Goal: Task Accomplishment & Management: Manage account settings

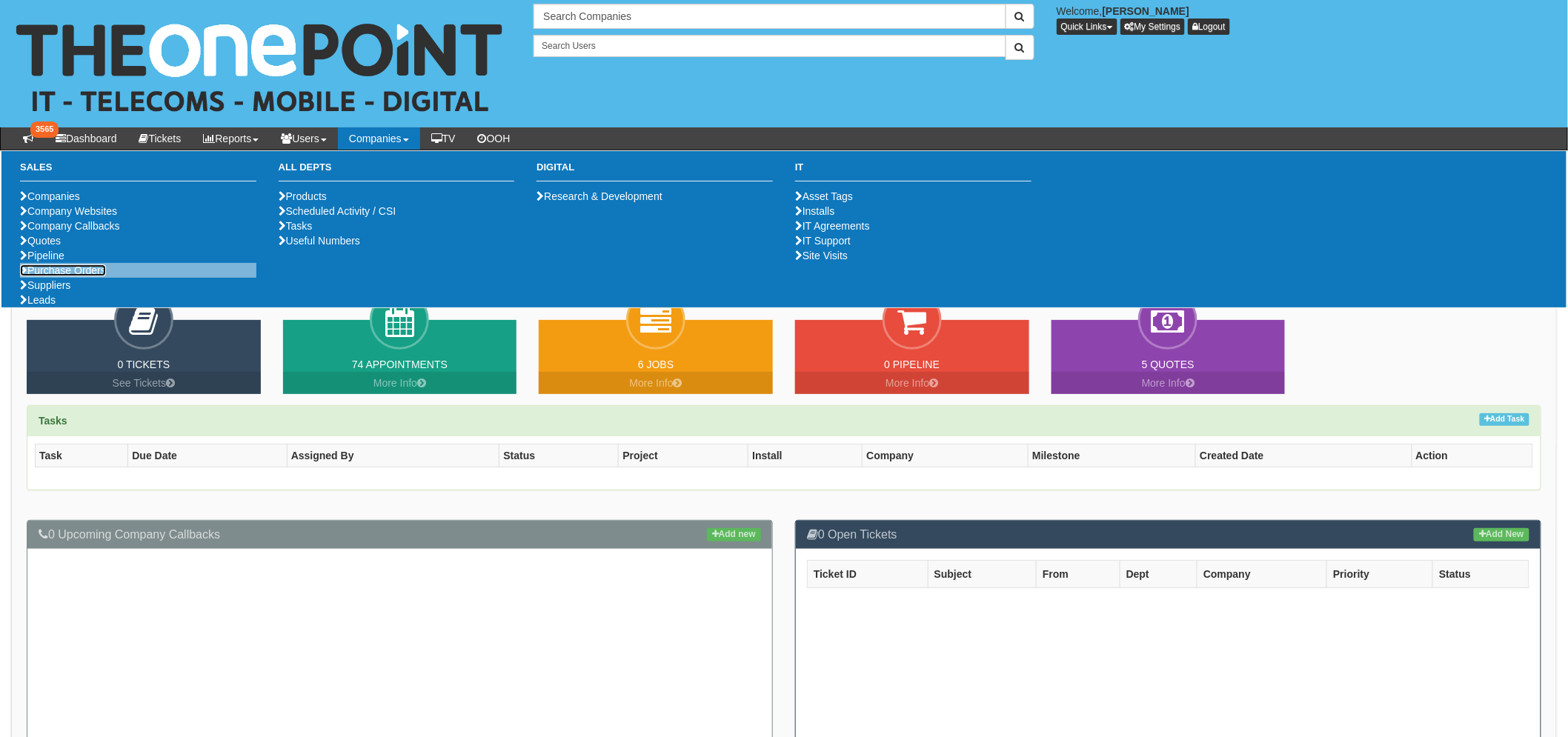
click at [75, 277] on link "Purchase Orders" at bounding box center [63, 270] width 86 height 12
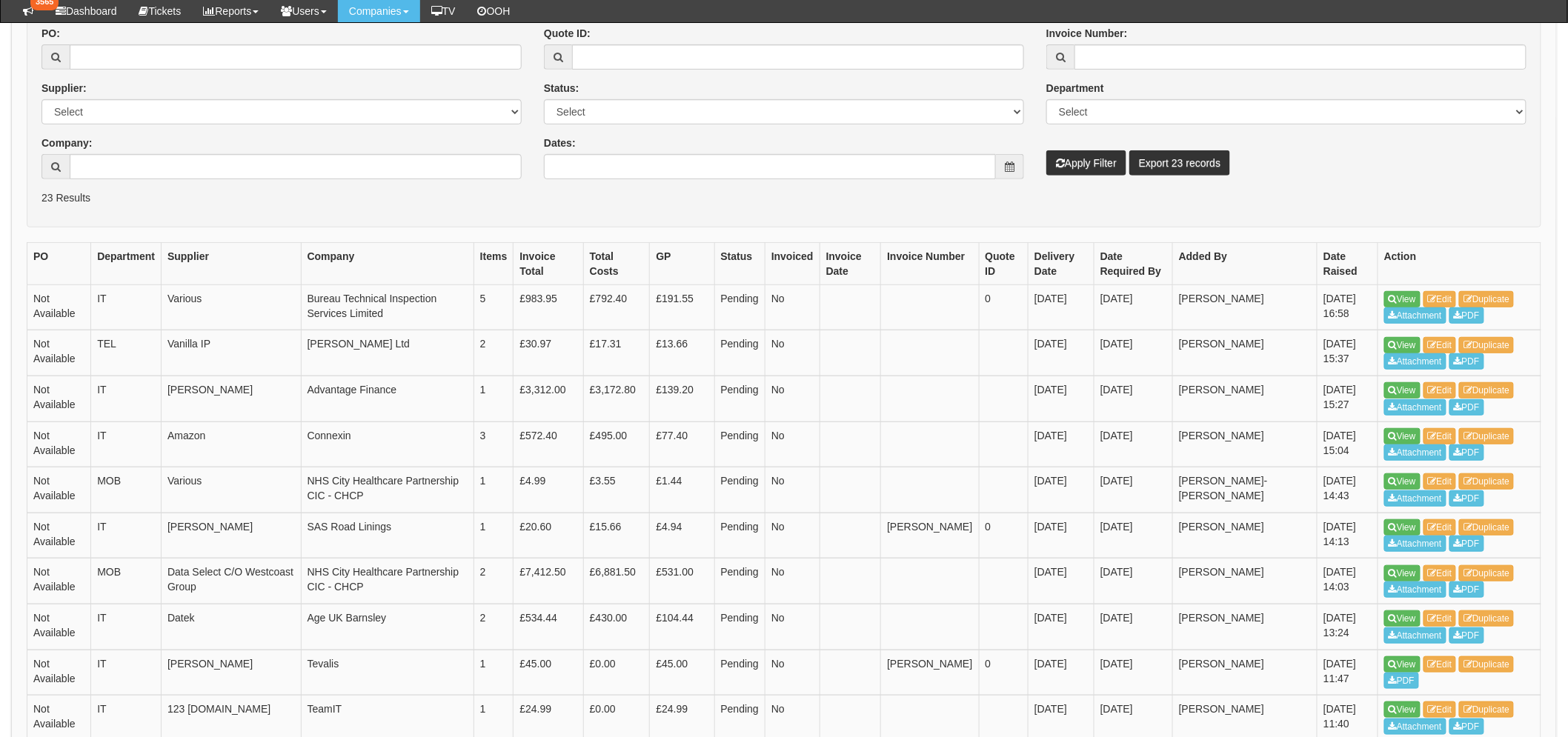
scroll to position [246, 0]
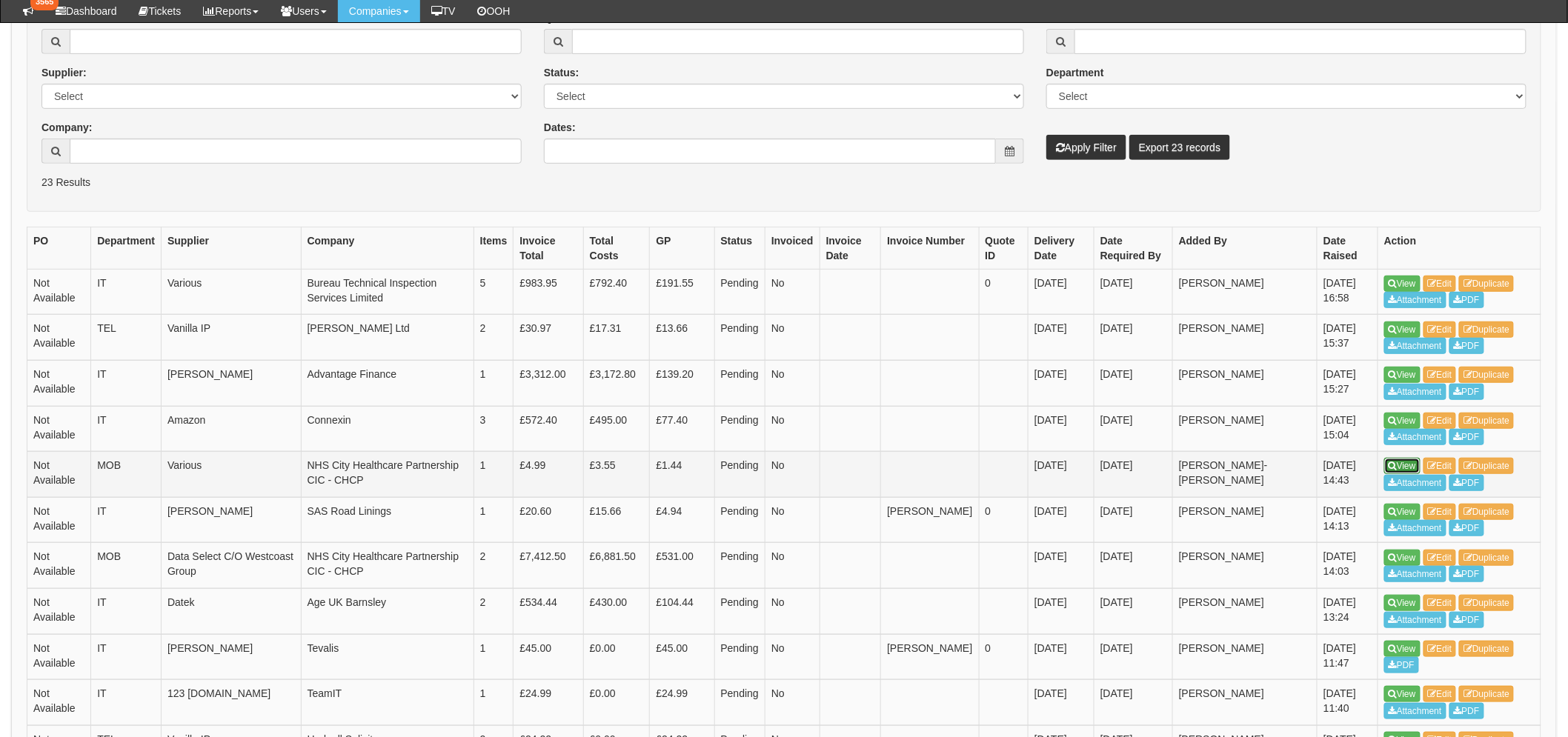
click at [1398, 467] on link "View" at bounding box center [1402, 466] width 36 height 16
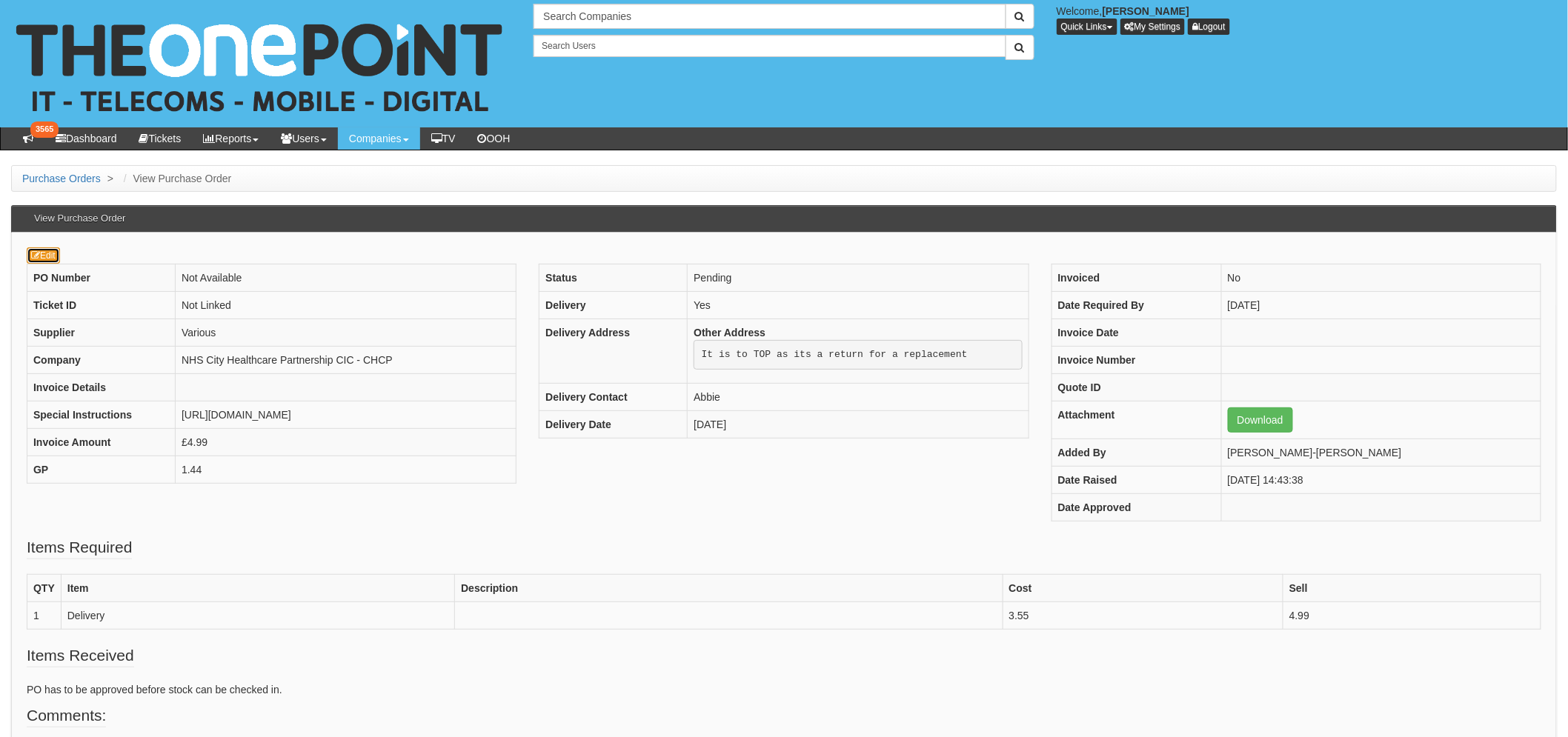
click at [53, 257] on link "Edit" at bounding box center [43, 255] width 33 height 16
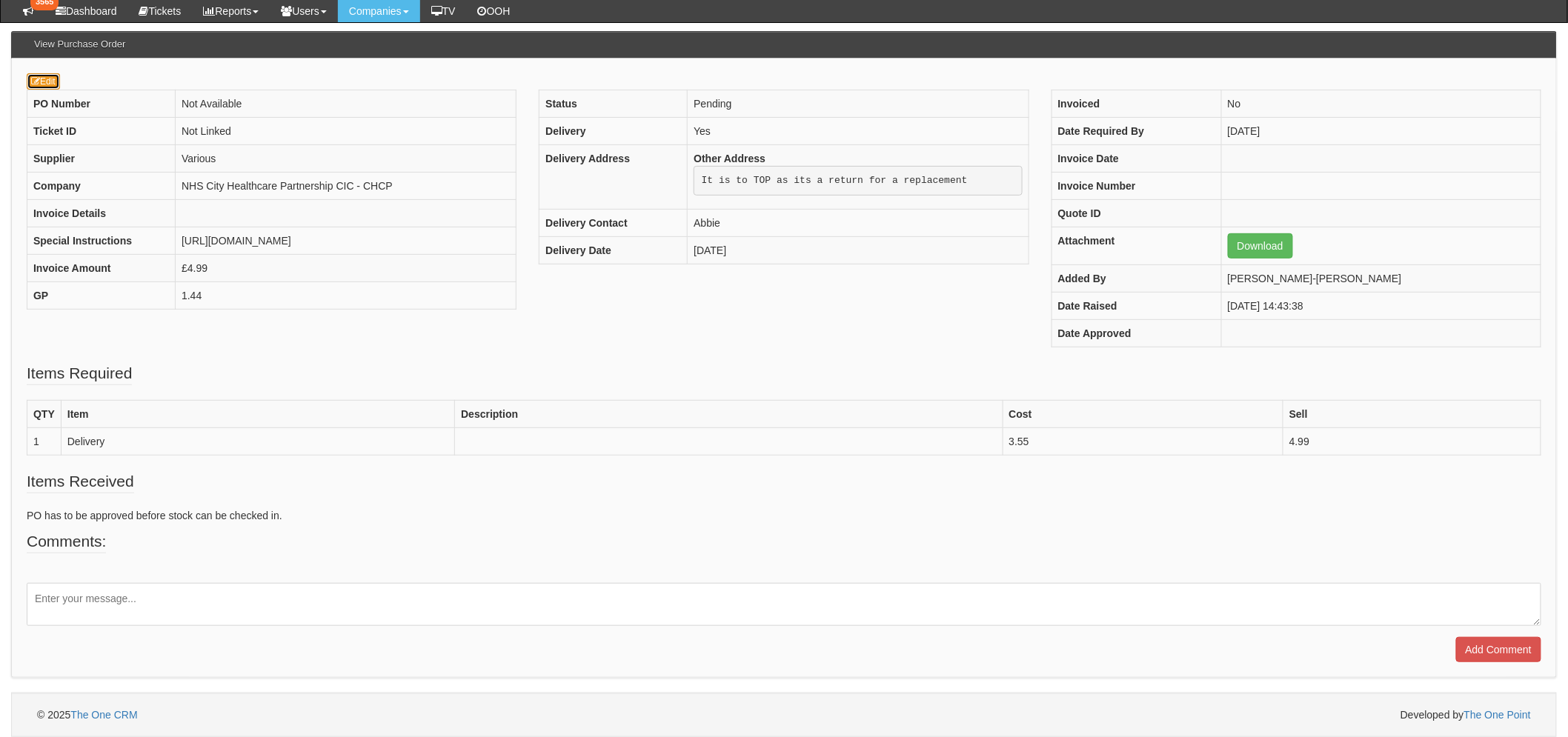
click at [53, 73] on link "Edit" at bounding box center [43, 81] width 33 height 16
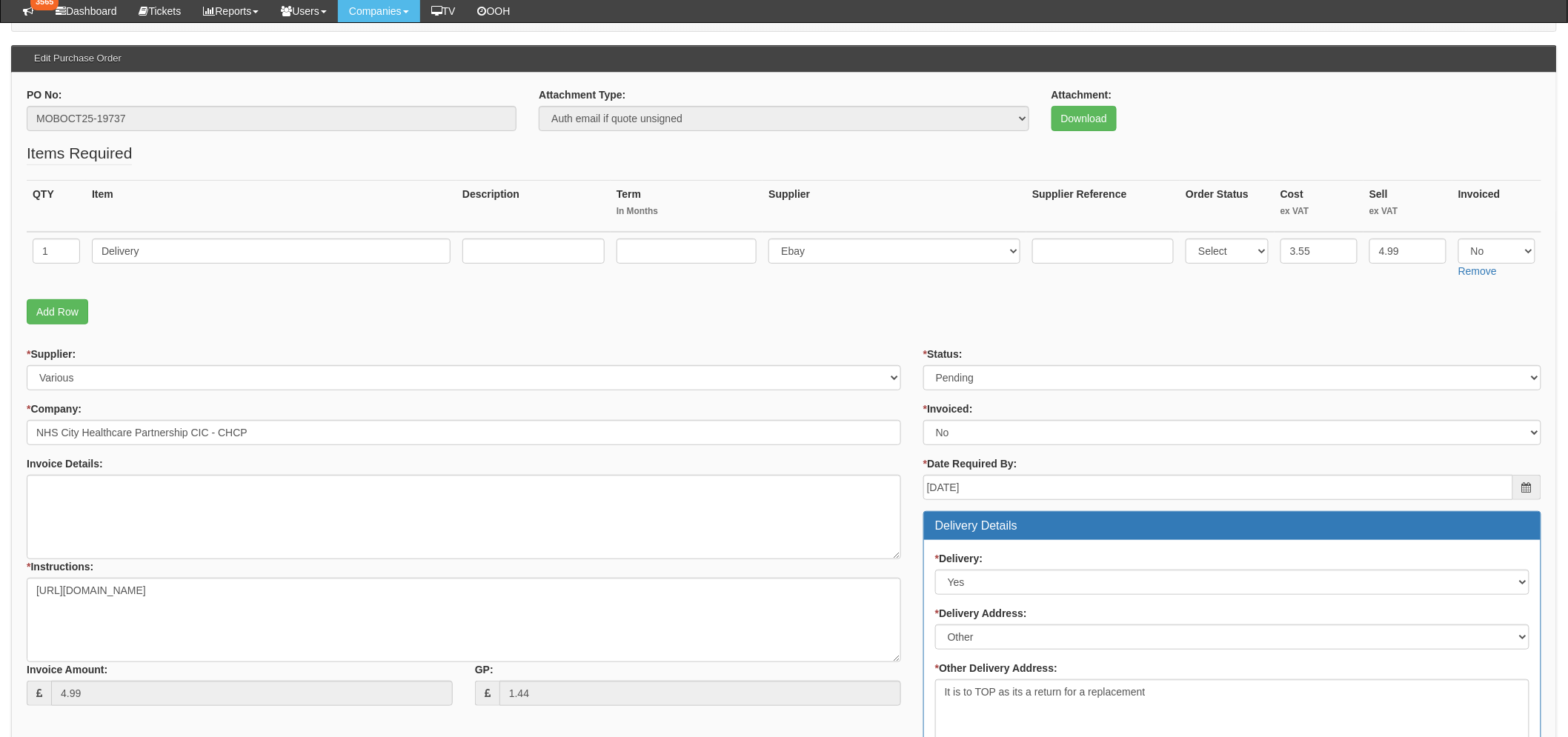
scroll to position [246, 0]
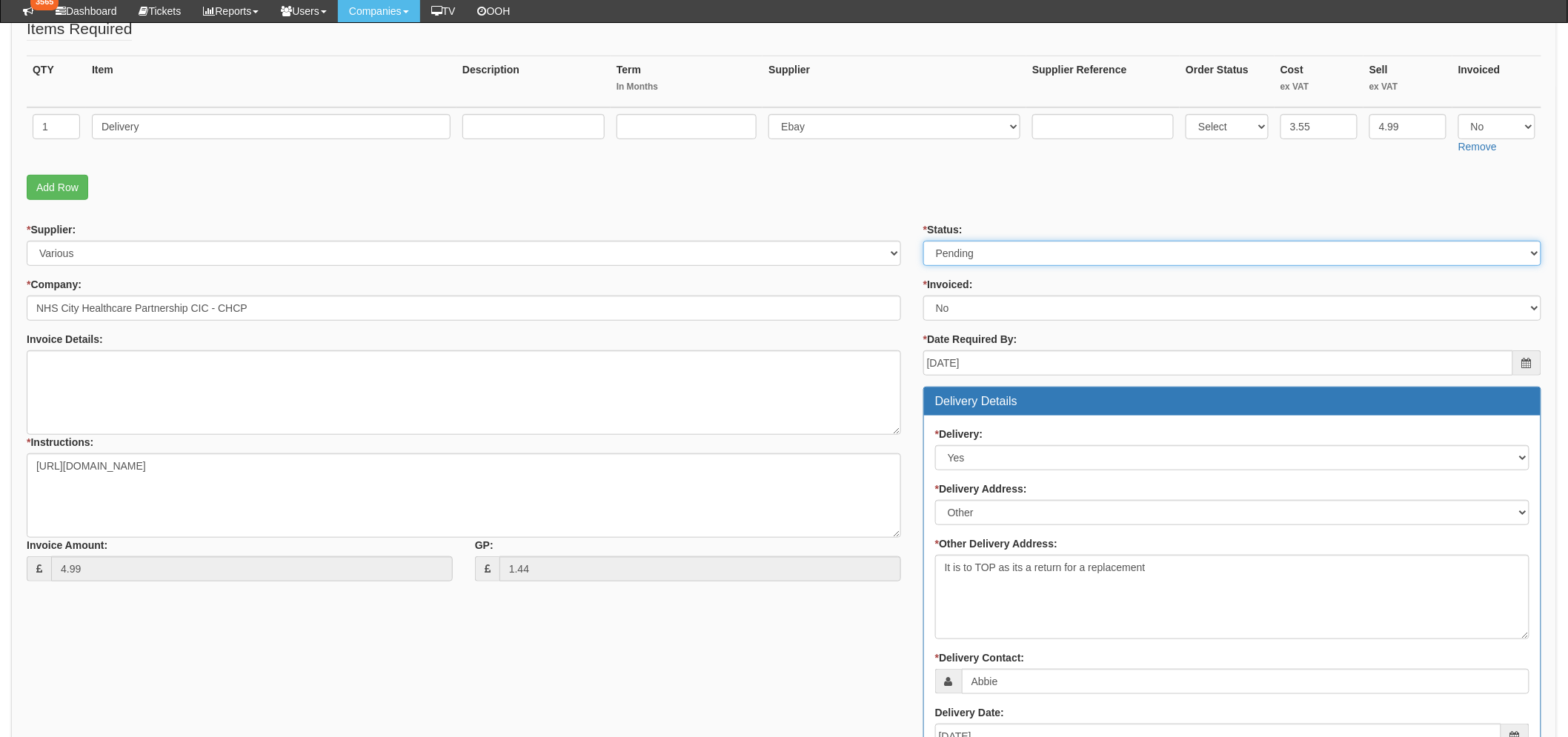
click at [974, 246] on select "Select Approved Completed Delivered Invoiced Ordered Ordered to site Part Order…" at bounding box center [1233, 253] width 618 height 25
click at [911, 252] on div "* Supplier: Select 123 REG.co.uk 1Password 3 4Gon AA Jones Electric Ltd Abzorb …" at bounding box center [464, 407] width 896 height 370
click at [1012, 246] on select "Select Approved Completed Delivered Invoiced Ordered Ordered to site Part Order…" at bounding box center [1233, 253] width 618 height 25
select select "2"
click at [923, 241] on select "Select Approved Completed Delivered Invoiced Ordered Ordered to site Part Order…" at bounding box center [1233, 253] width 618 height 25
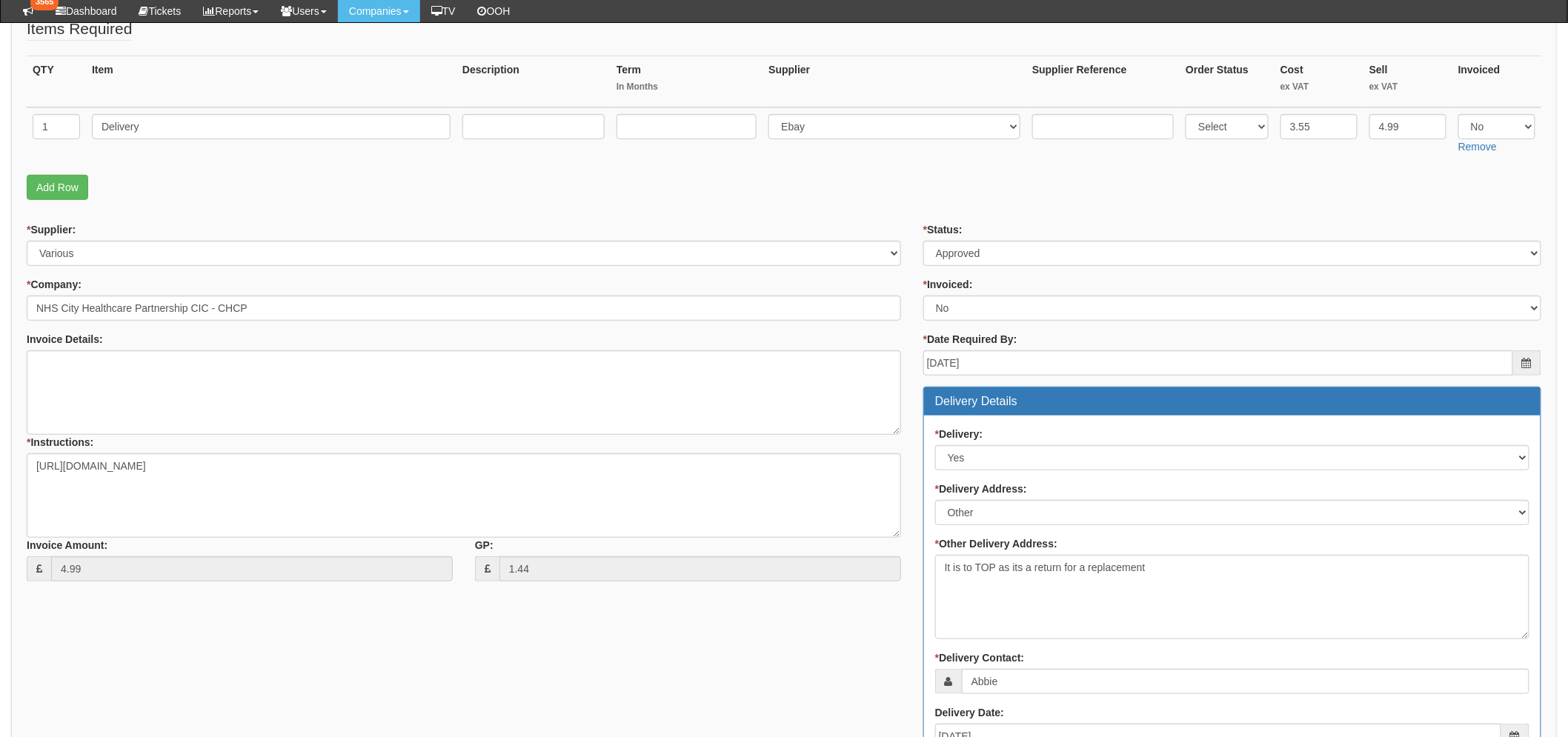
click at [909, 222] on div "* Supplier: Select 123 REG.co.uk 1Password 3 4Gon AA Jones Electric Ltd Abzorb …" at bounding box center [464, 407] width 896 height 370
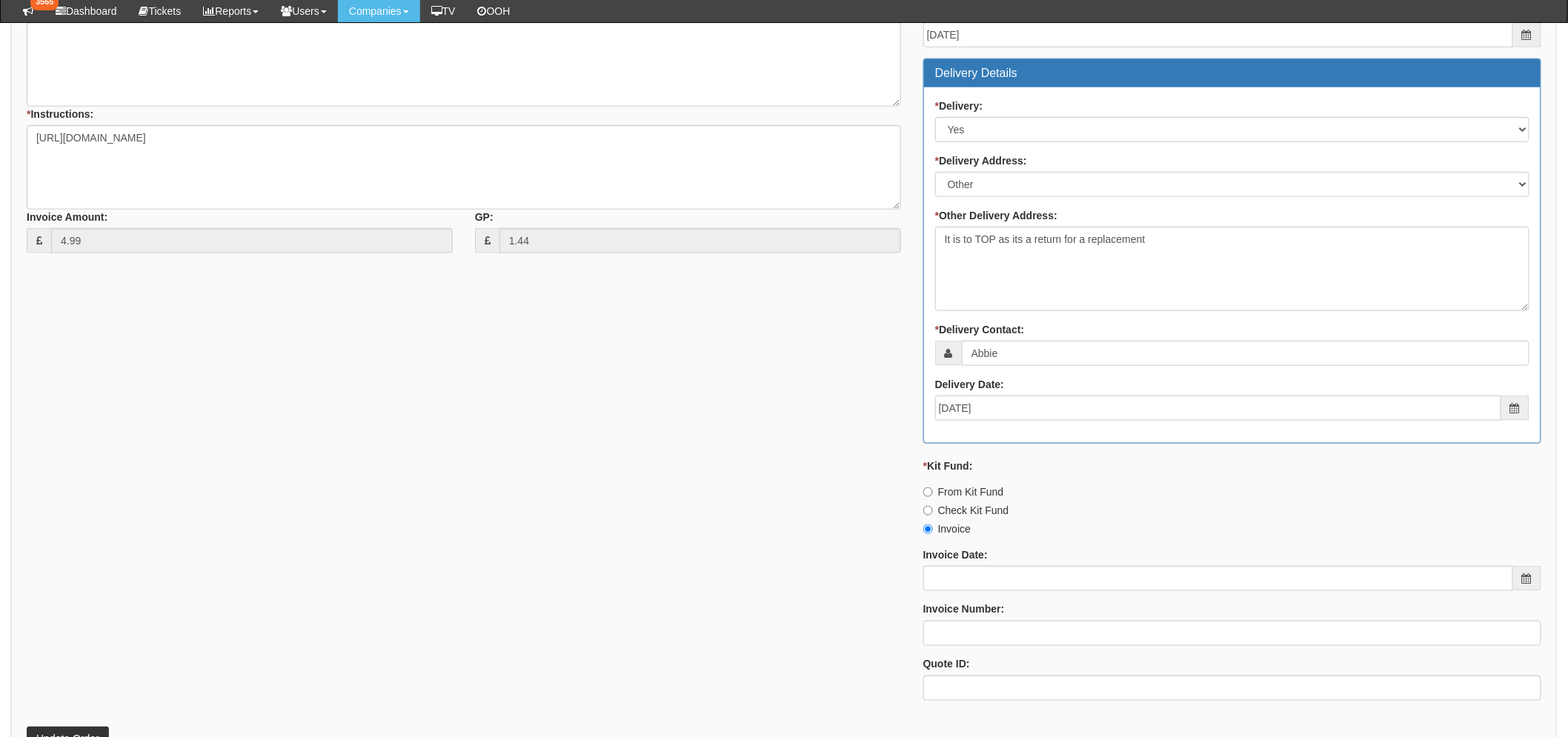
scroll to position [710, 0]
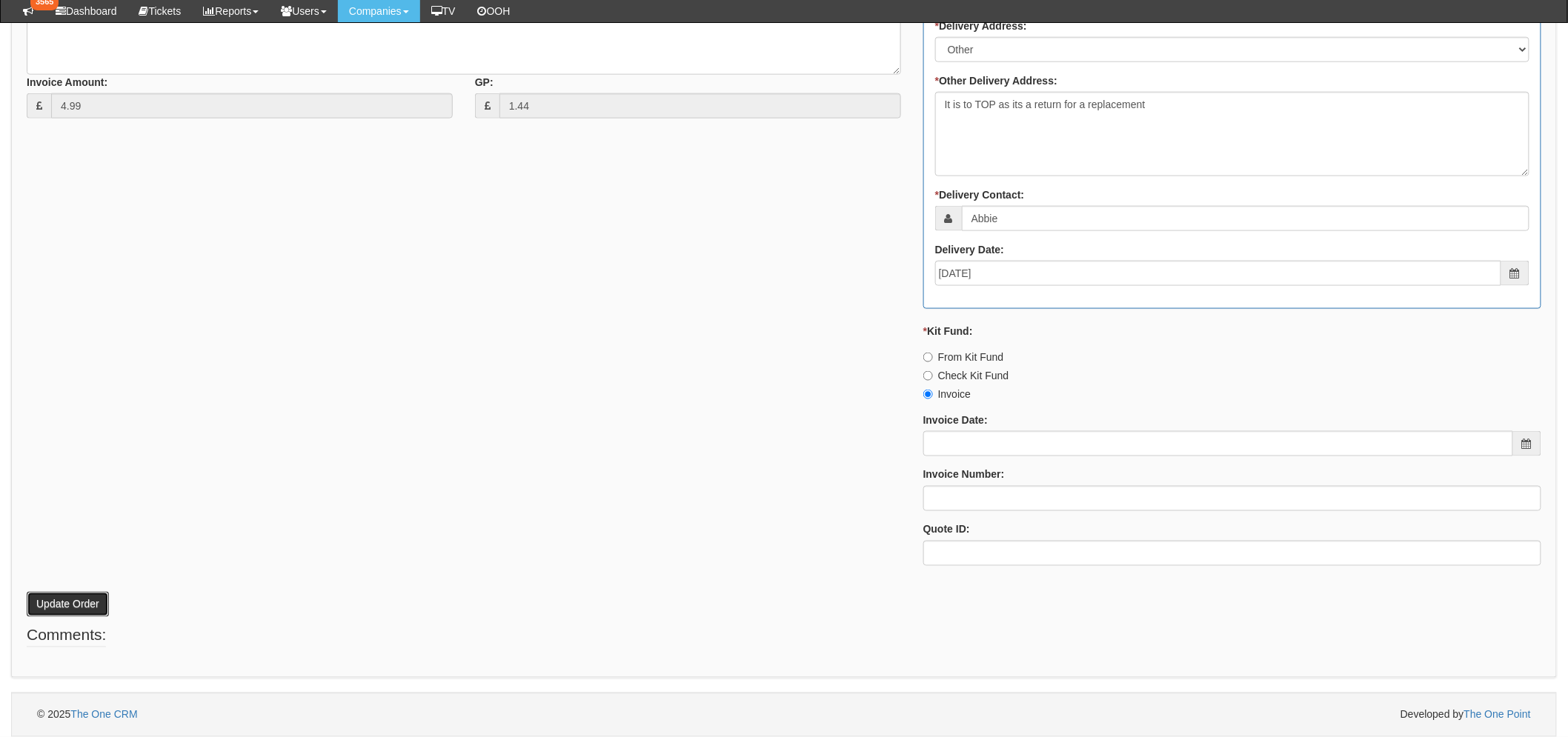
click at [90, 615] on button "Update Order" at bounding box center [68, 604] width 82 height 25
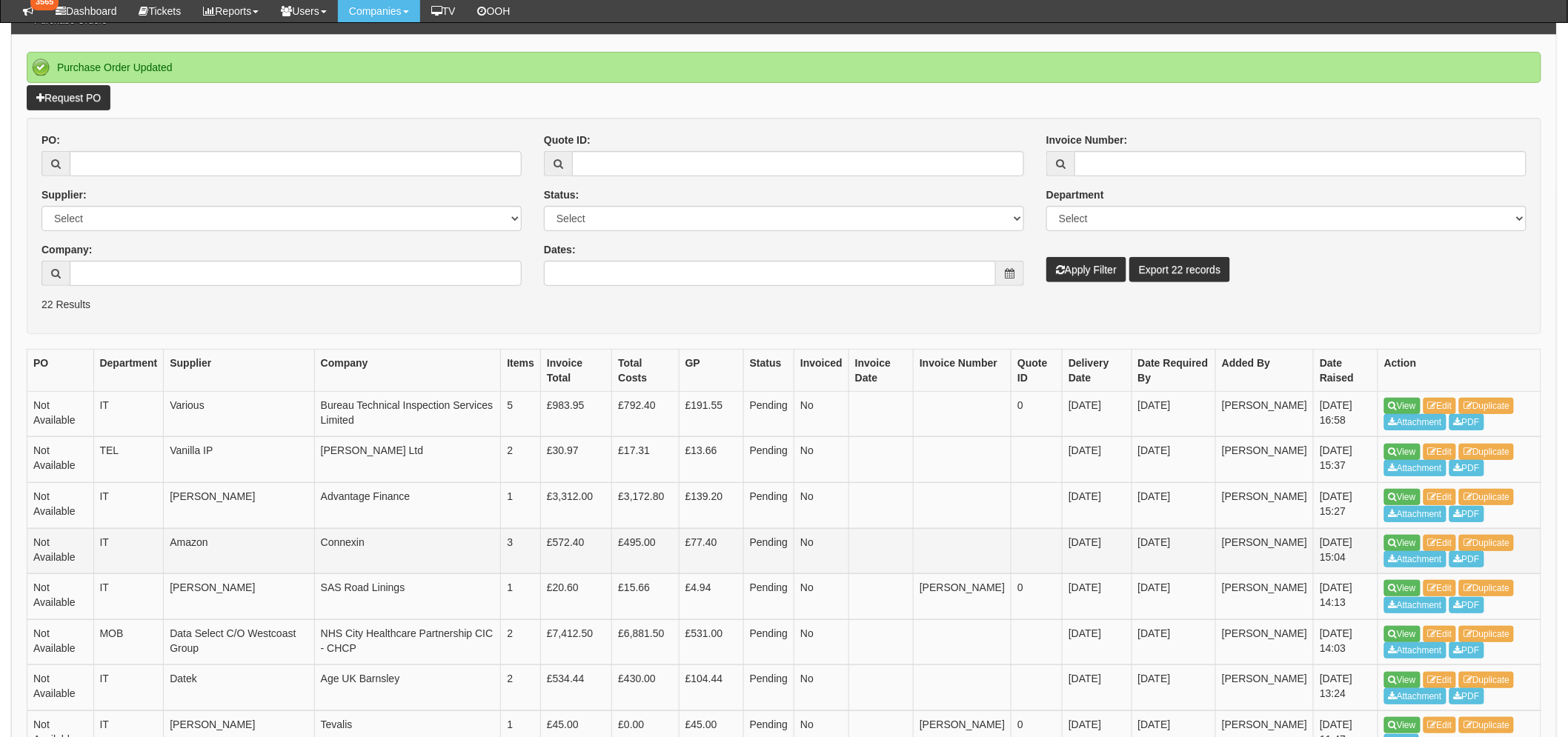
scroll to position [329, 0]
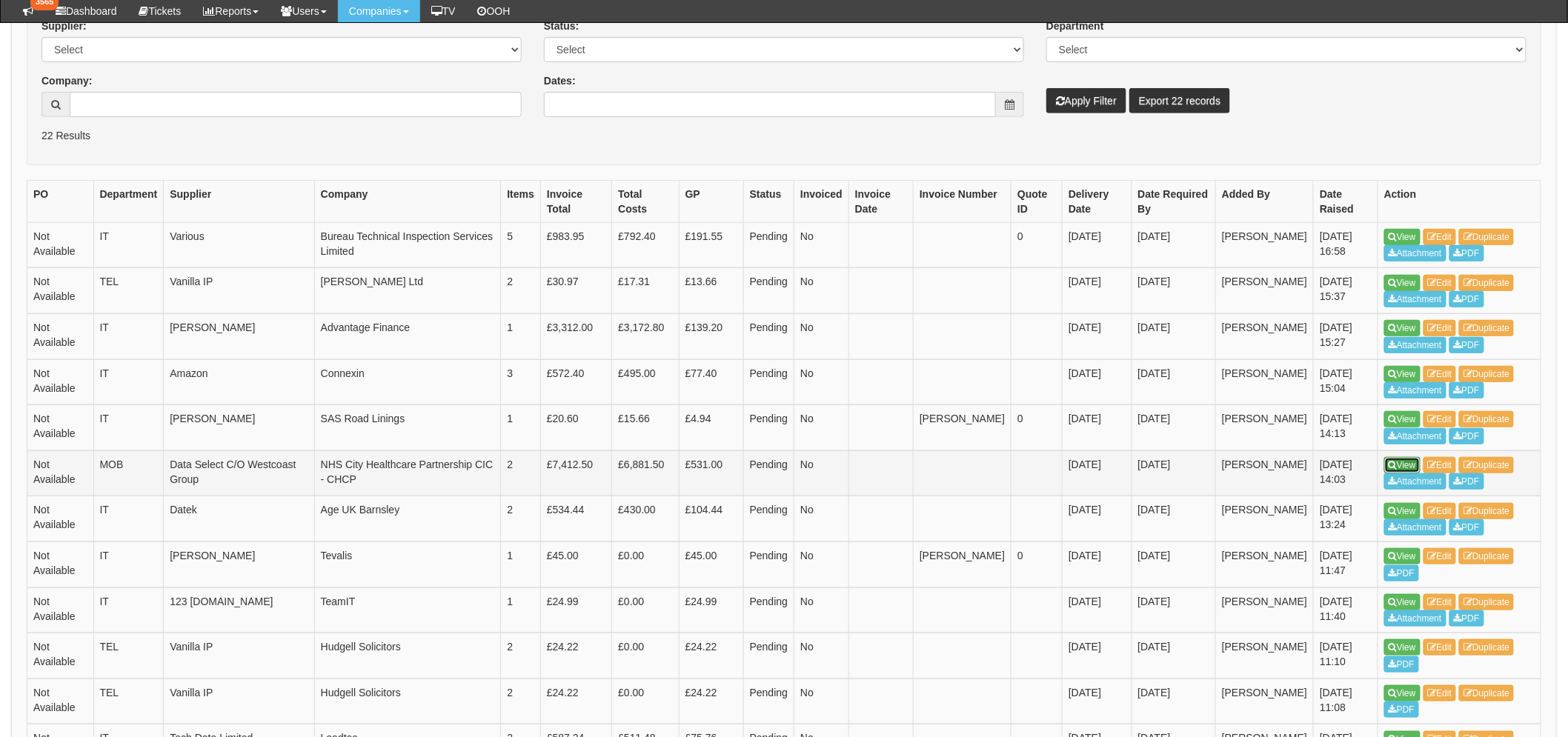
click at [1388, 460] on link "View" at bounding box center [1402, 465] width 36 height 16
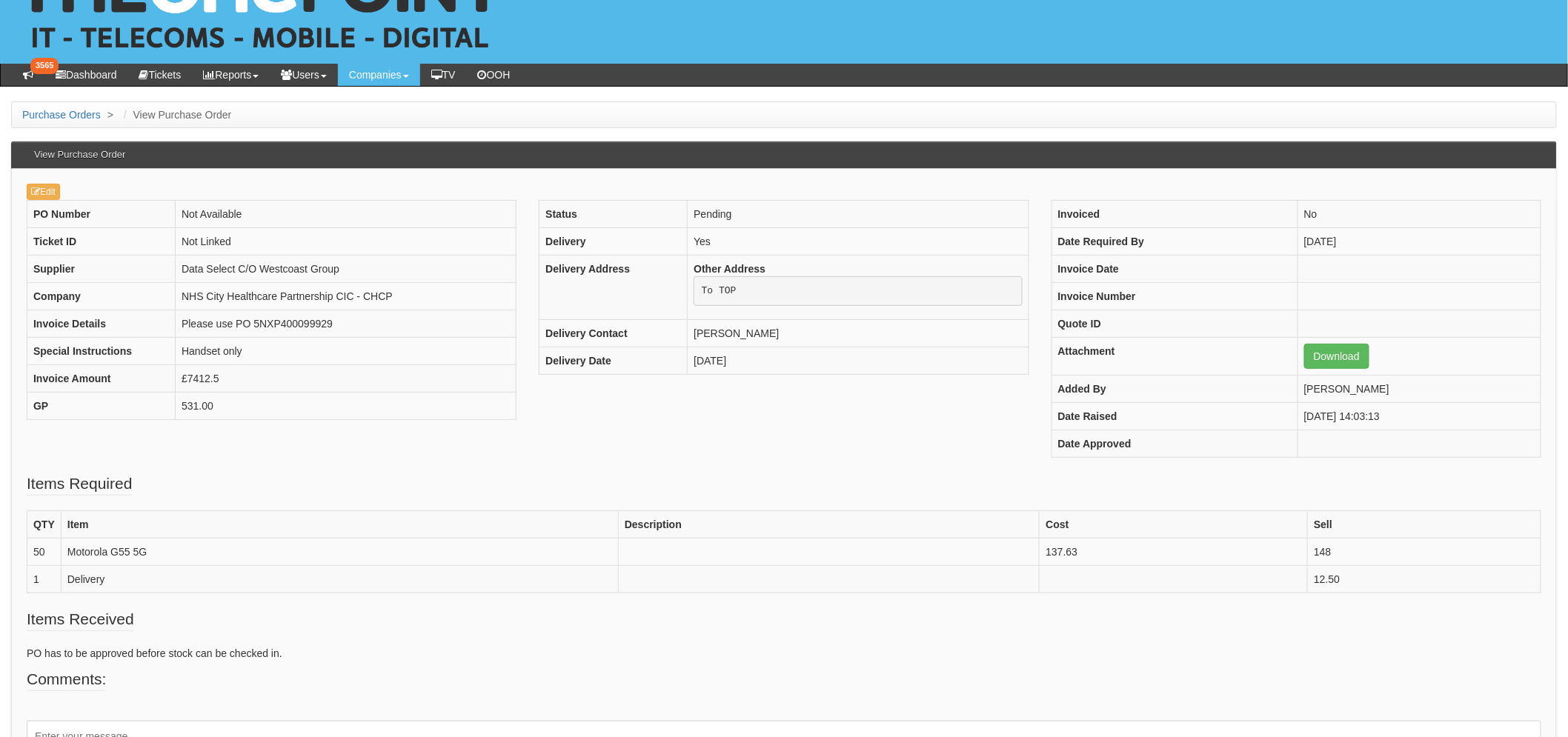
scroll to position [165, 0]
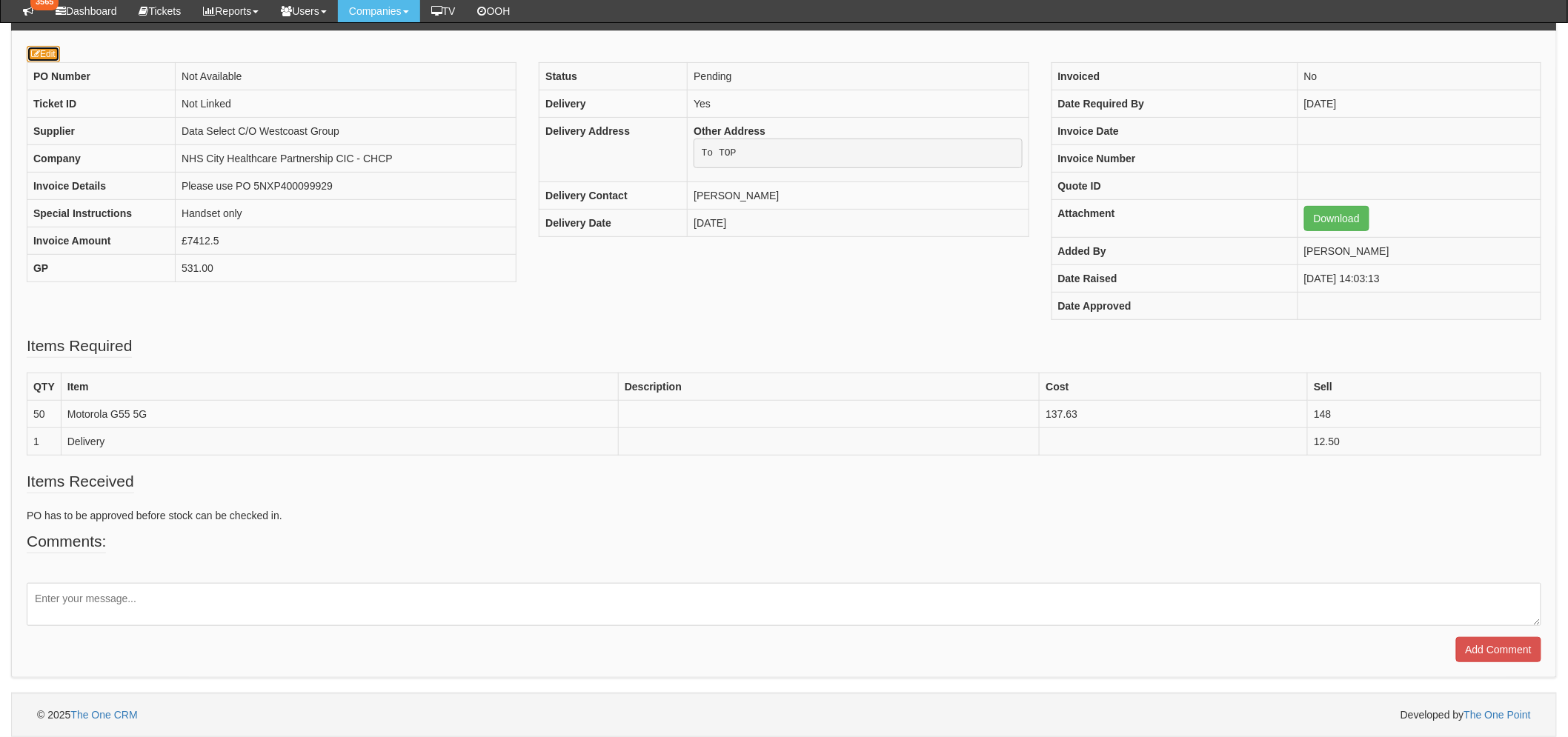
click at [39, 59] on link "Edit" at bounding box center [43, 53] width 33 height 16
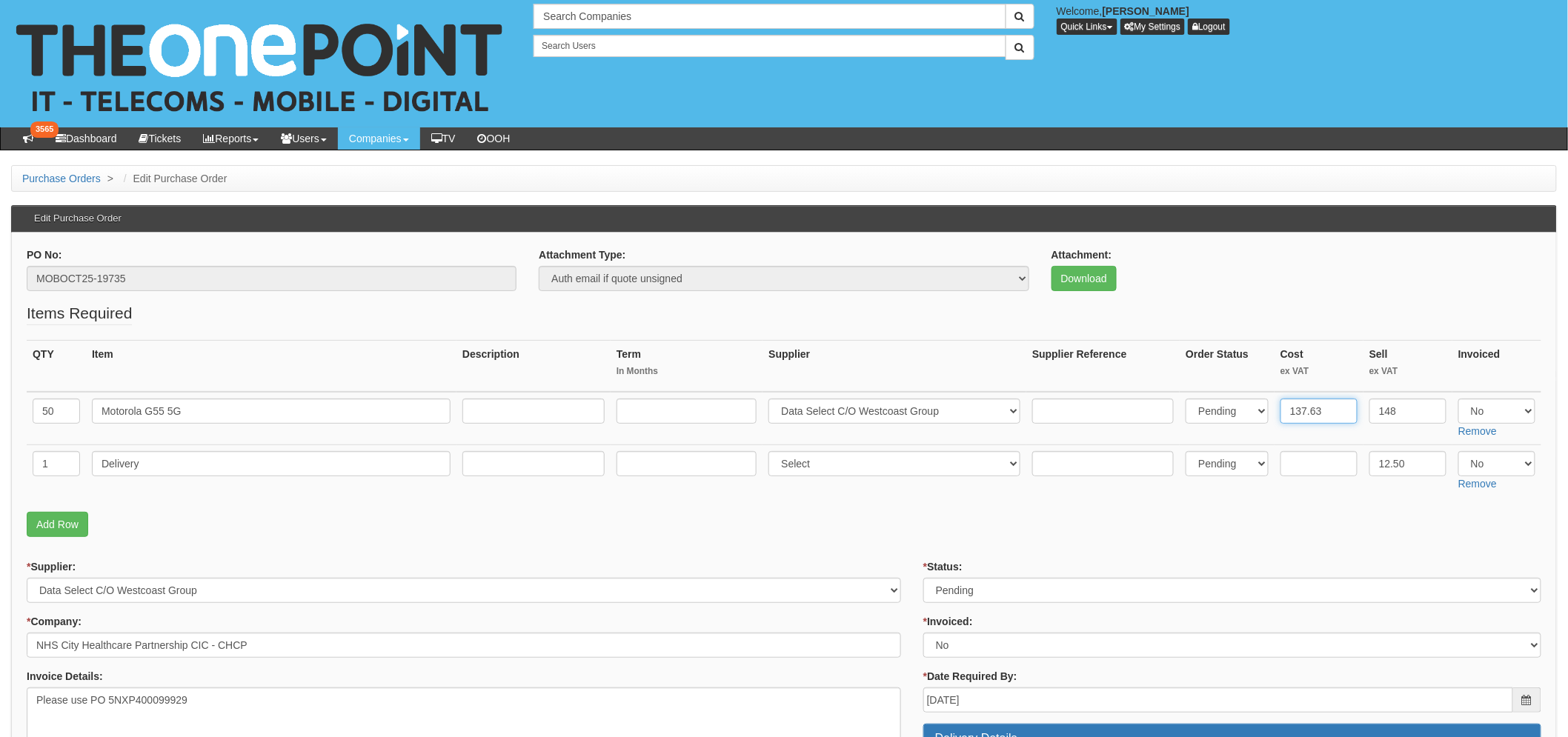
drag, startPoint x: 1329, startPoint y: 409, endPoint x: 1295, endPoint y: 413, distance: 34.2
click at [1295, 413] on input "137.63" at bounding box center [1319, 411] width 77 height 25
type input "119"
click at [1347, 518] on p "Add Row" at bounding box center [784, 525] width 1515 height 25
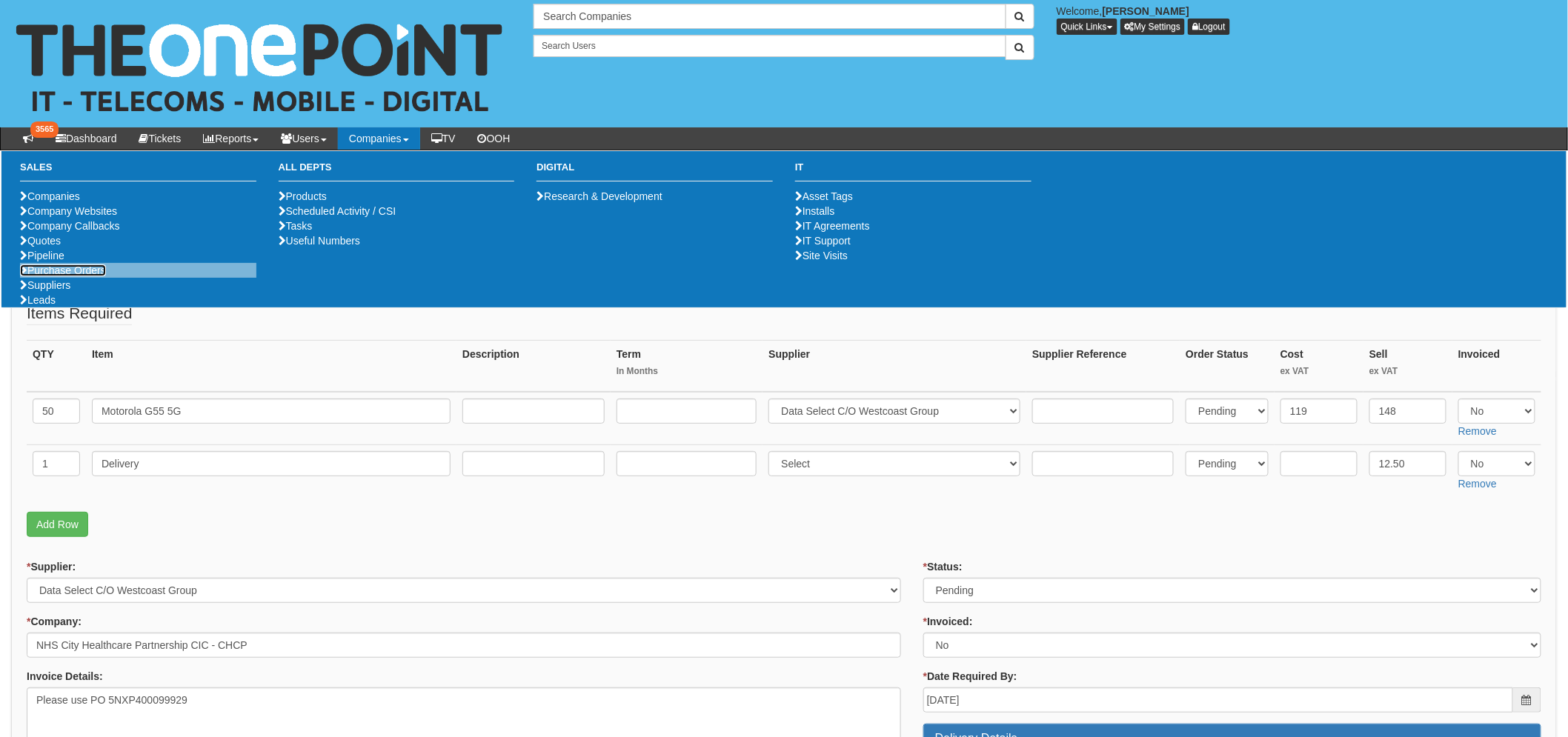
click at [78, 277] on link "Purchase Orders" at bounding box center [63, 270] width 86 height 12
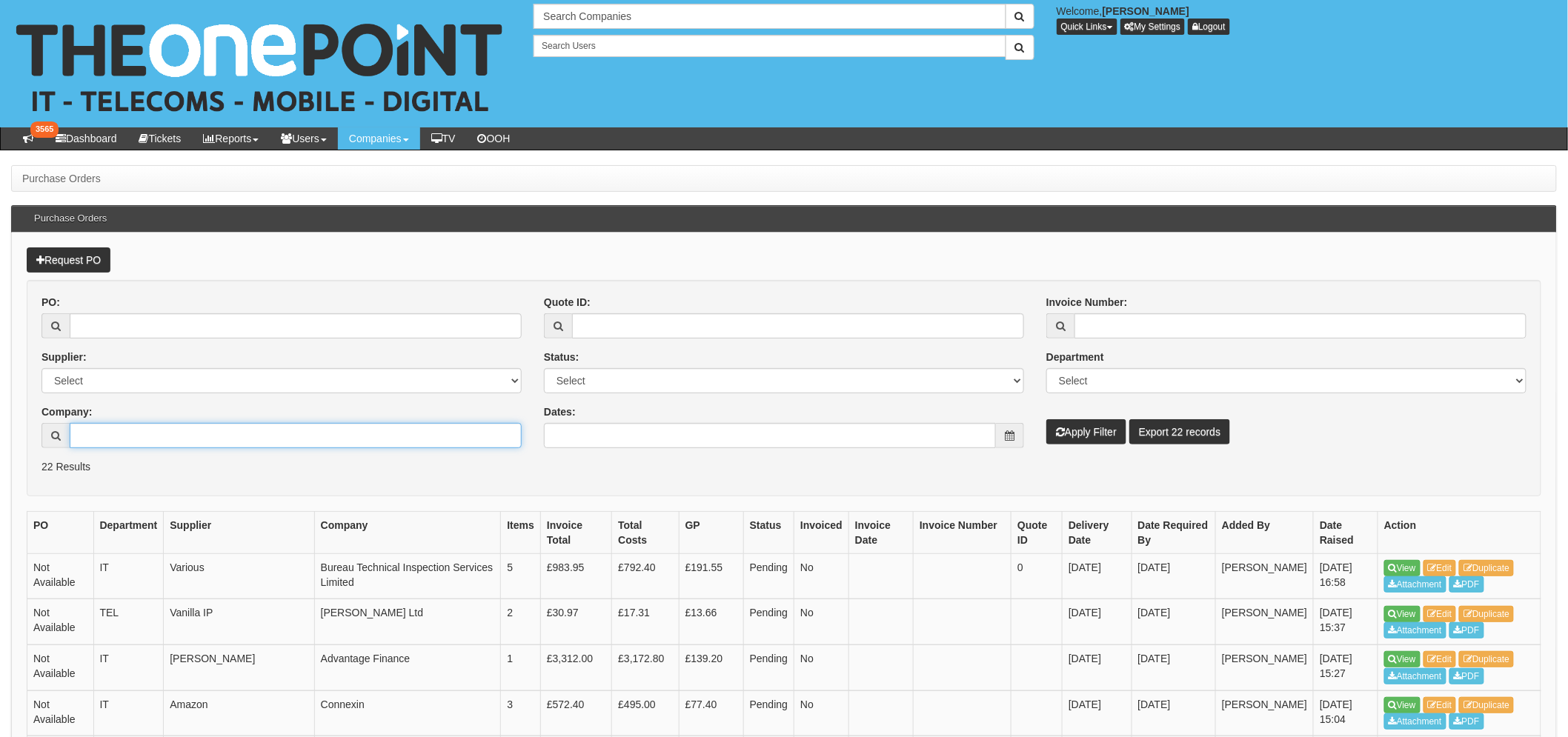
click at [182, 437] on input "Company:" at bounding box center [295, 435] width 452 height 25
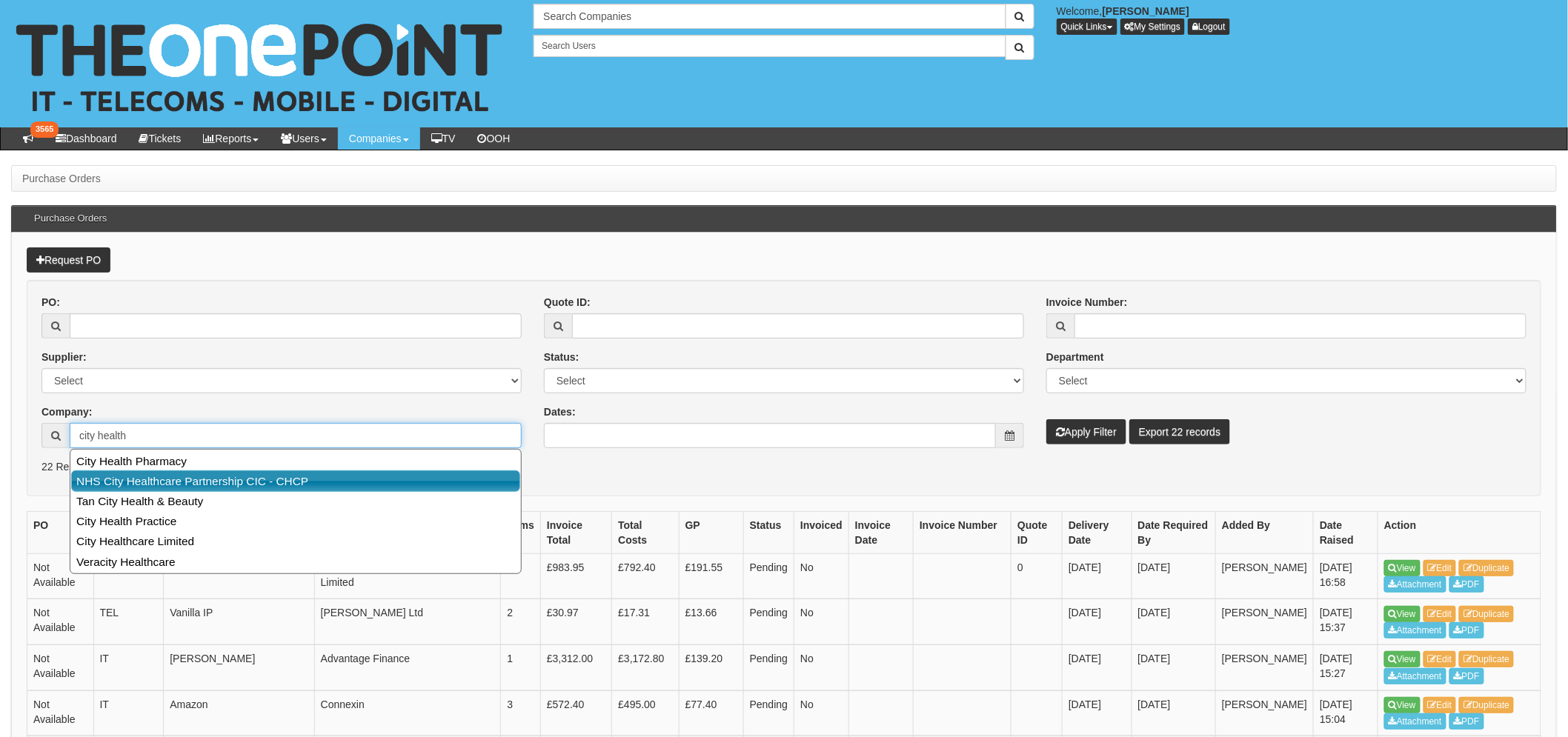
click at [230, 490] on link "NHS City Healthcare Partnership CIC - CHCP" at bounding box center [295, 481] width 449 height 22
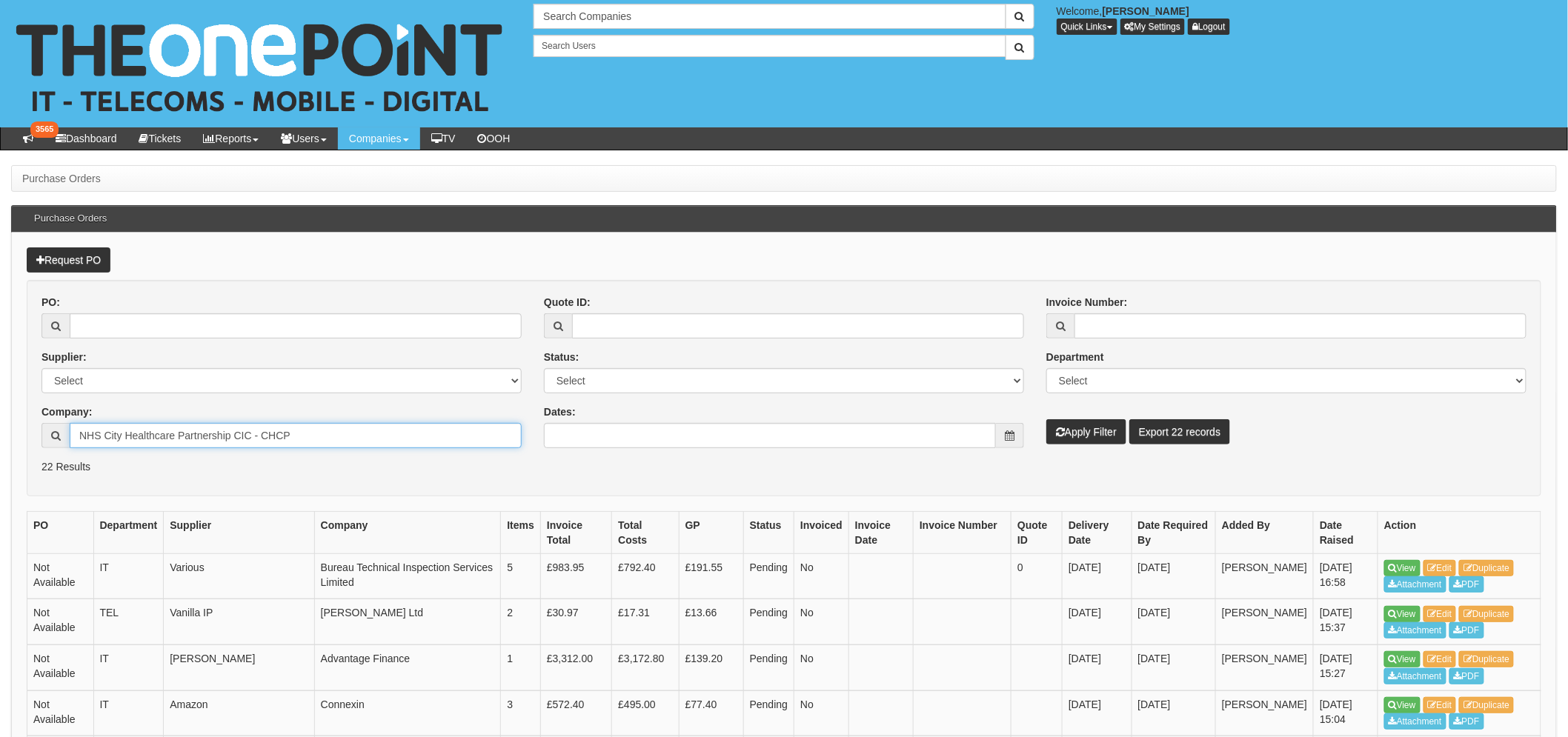
type input "NHS City Healthcare Partnership CIC - CHCP"
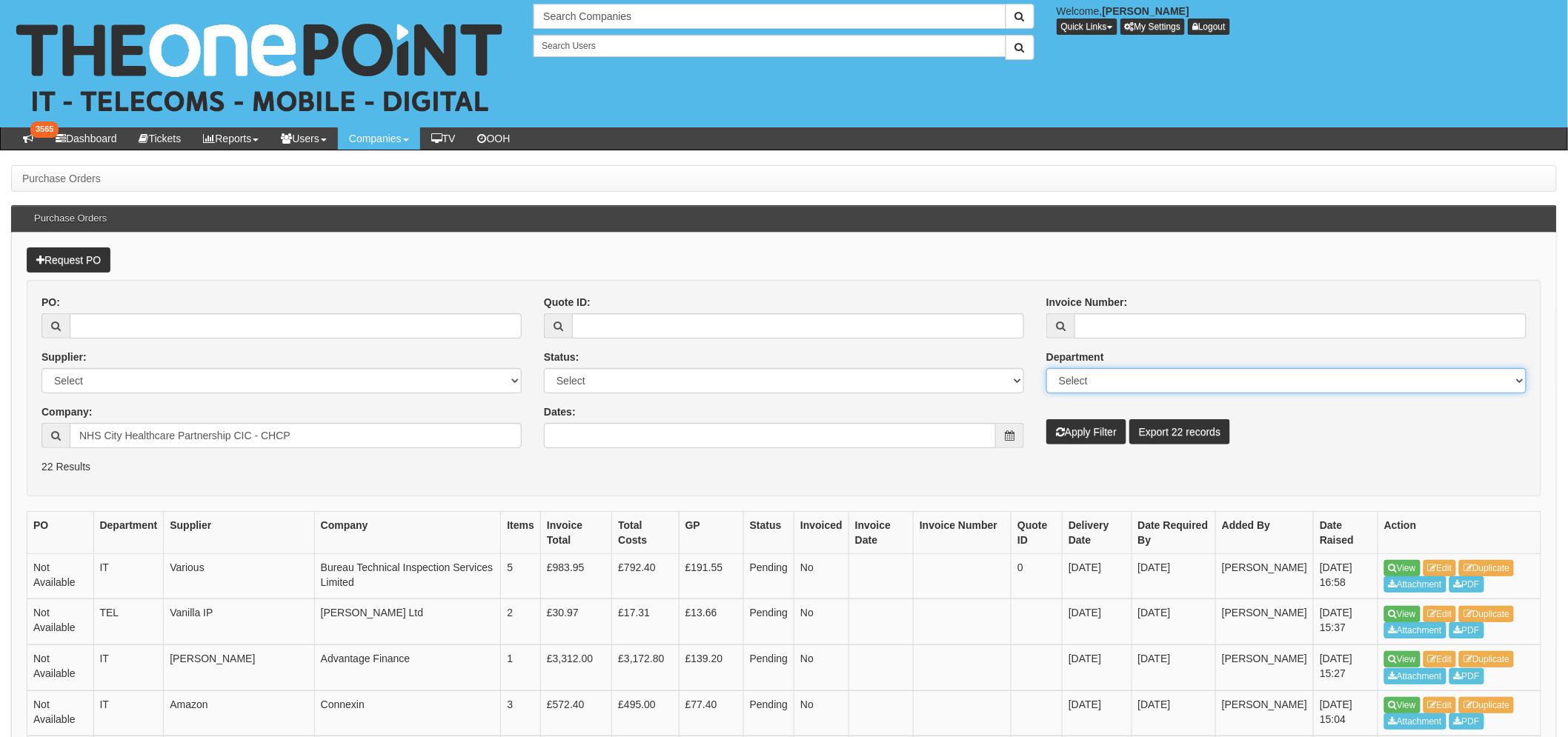
click at [1075, 378] on select "Select Mobiles IT Telecoms Marketing Digital Internal" at bounding box center [1286, 381] width 480 height 25
select select "MOB"
click at [1046, 368] on select "Select Mobiles IT Telecoms Marketing Digital Internal" at bounding box center [1286, 381] width 480 height 25
click at [1099, 433] on button "Apply Filter" at bounding box center [1087, 432] width 80 height 25
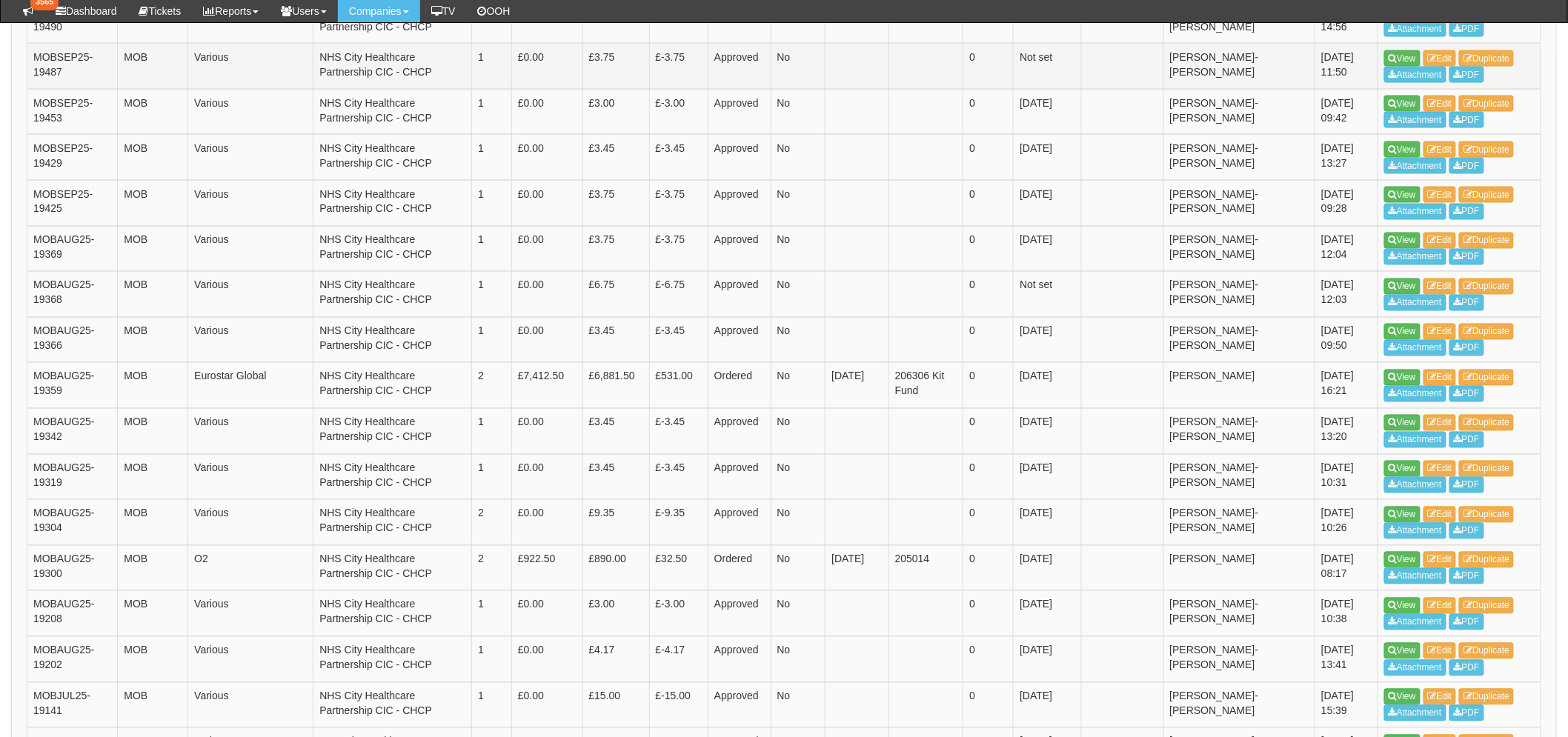
scroll to position [987, 0]
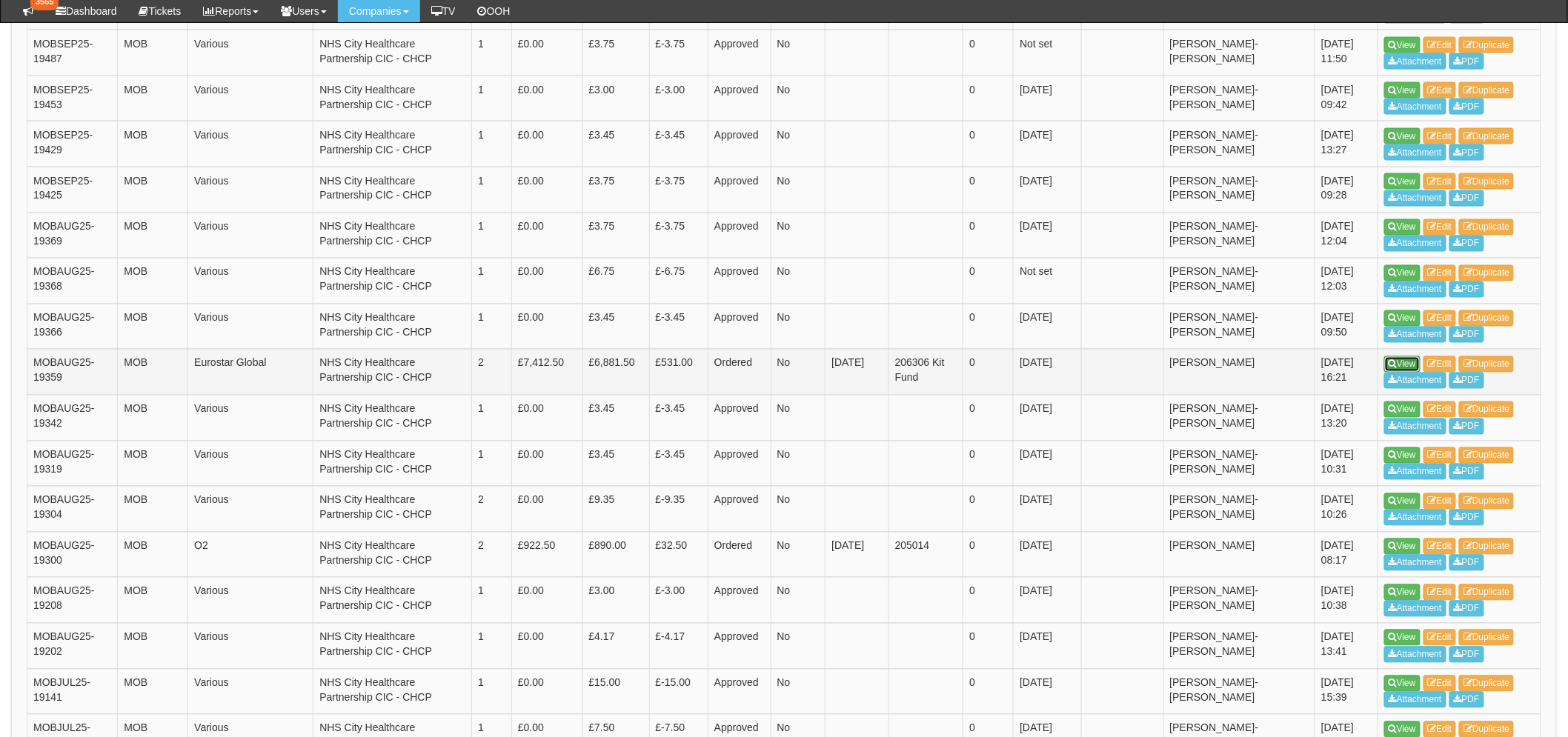
click at [1410, 359] on link "View" at bounding box center [1402, 364] width 36 height 16
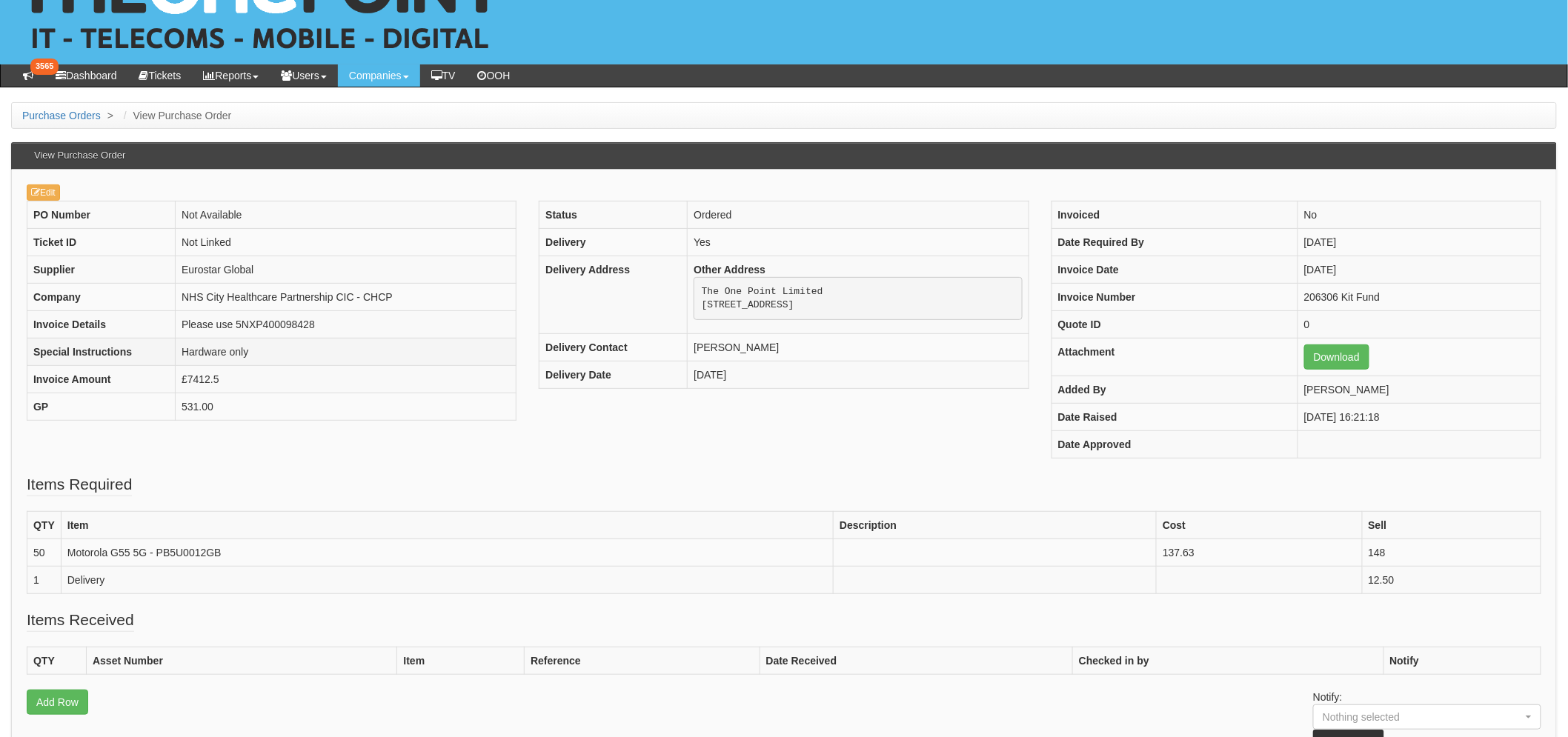
scroll to position [165, 0]
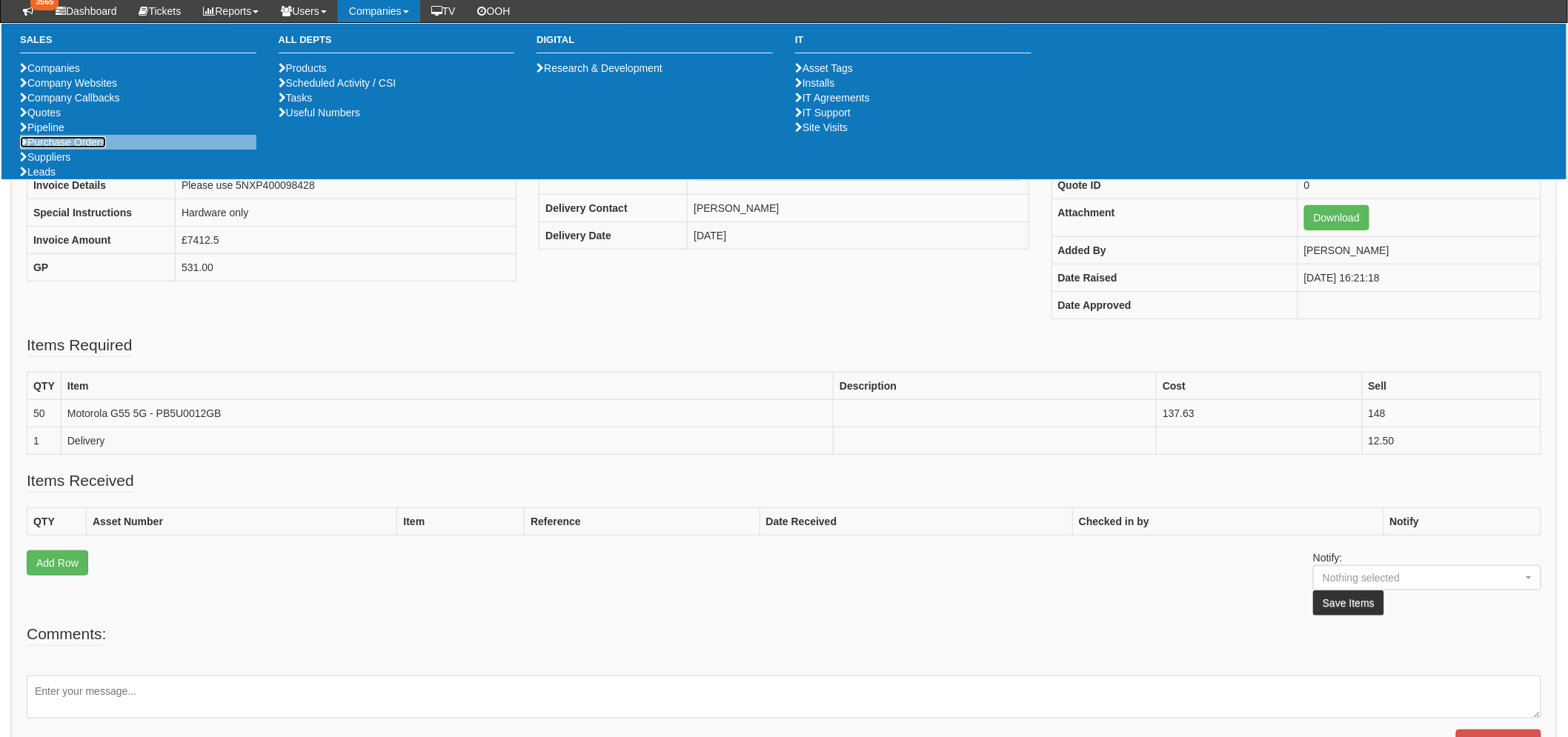
click at [91, 148] on link "Purchase Orders" at bounding box center [63, 141] width 86 height 12
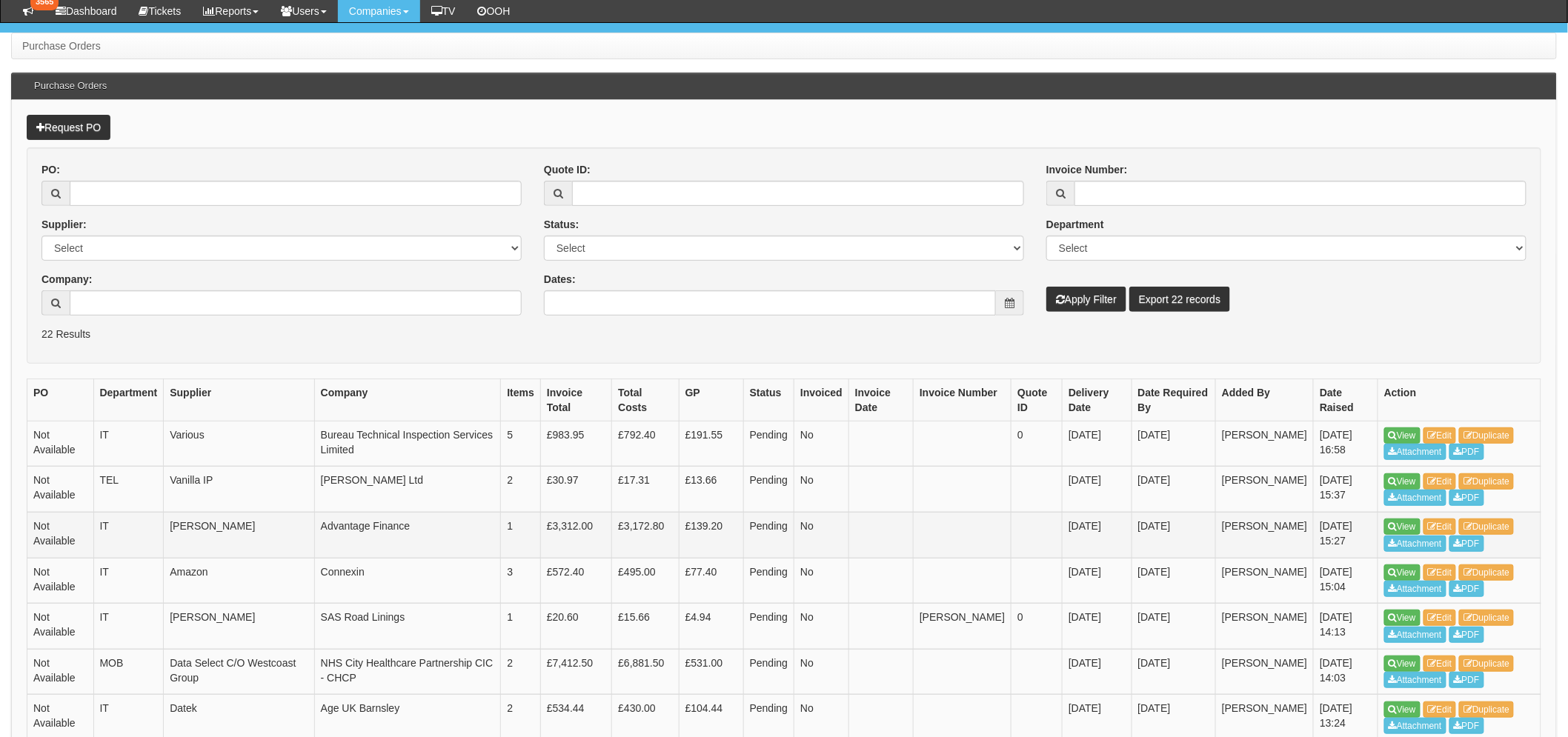
scroll to position [246, 0]
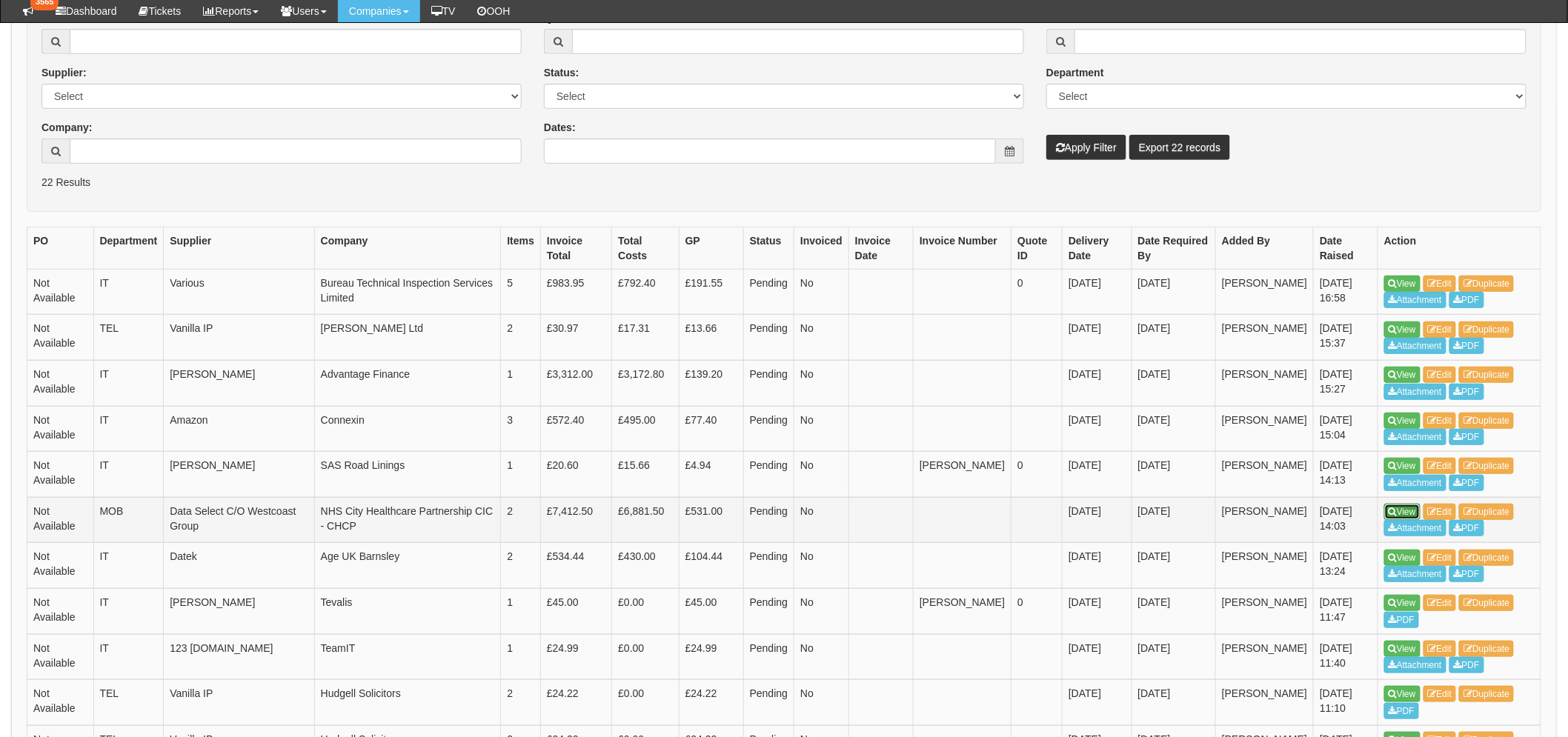
click at [1410, 508] on link "View" at bounding box center [1402, 511] width 36 height 16
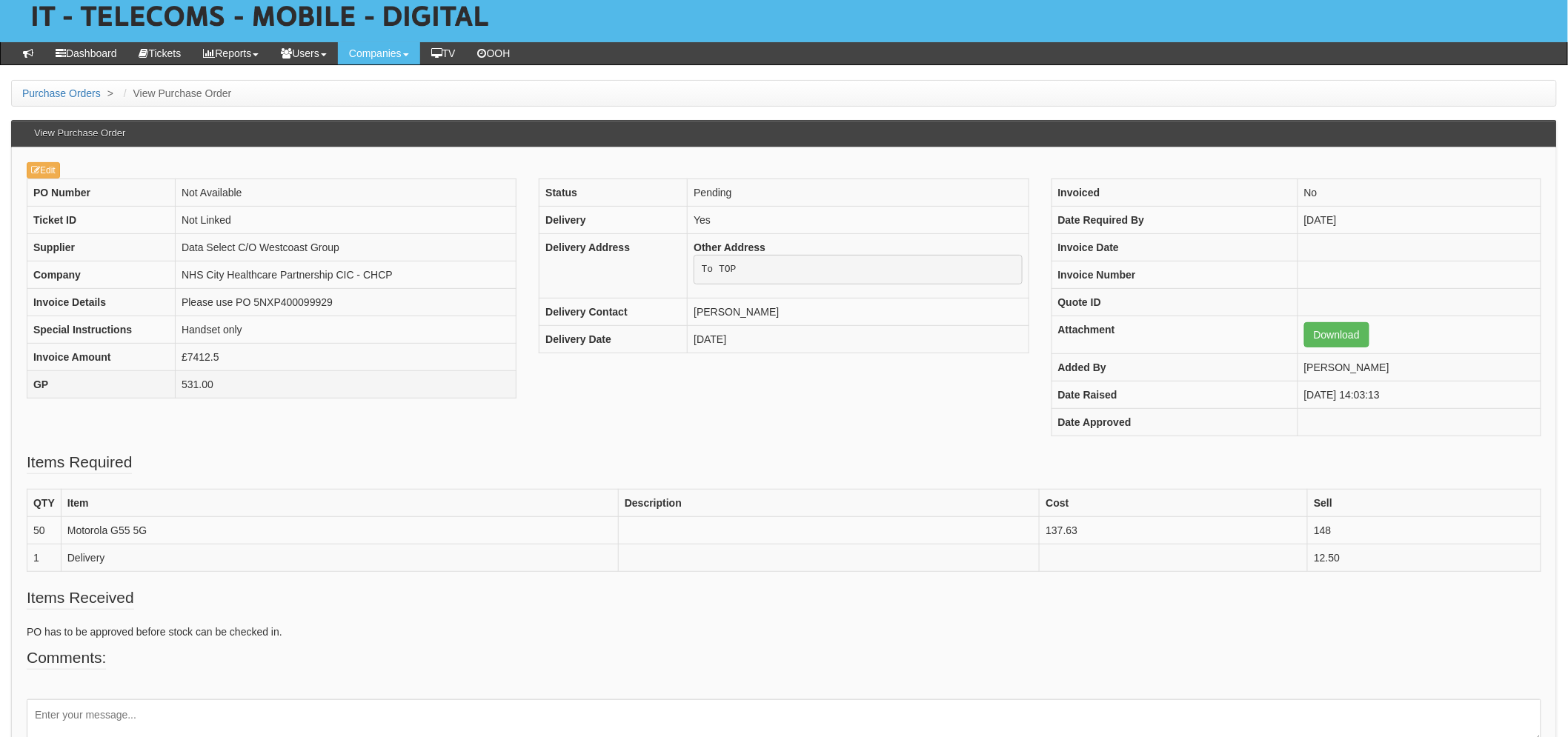
scroll to position [165, 0]
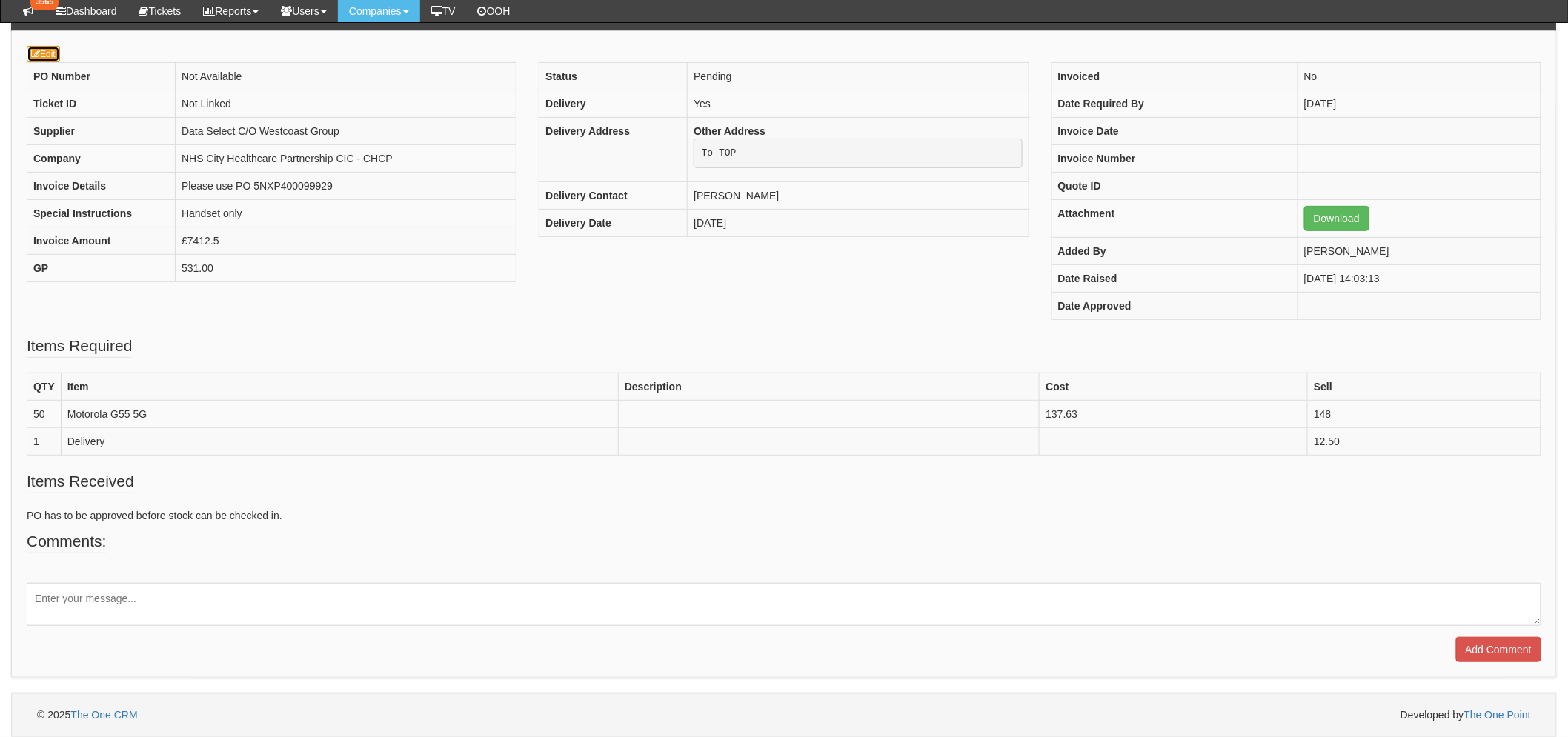
click at [43, 54] on link "Edit" at bounding box center [43, 53] width 33 height 16
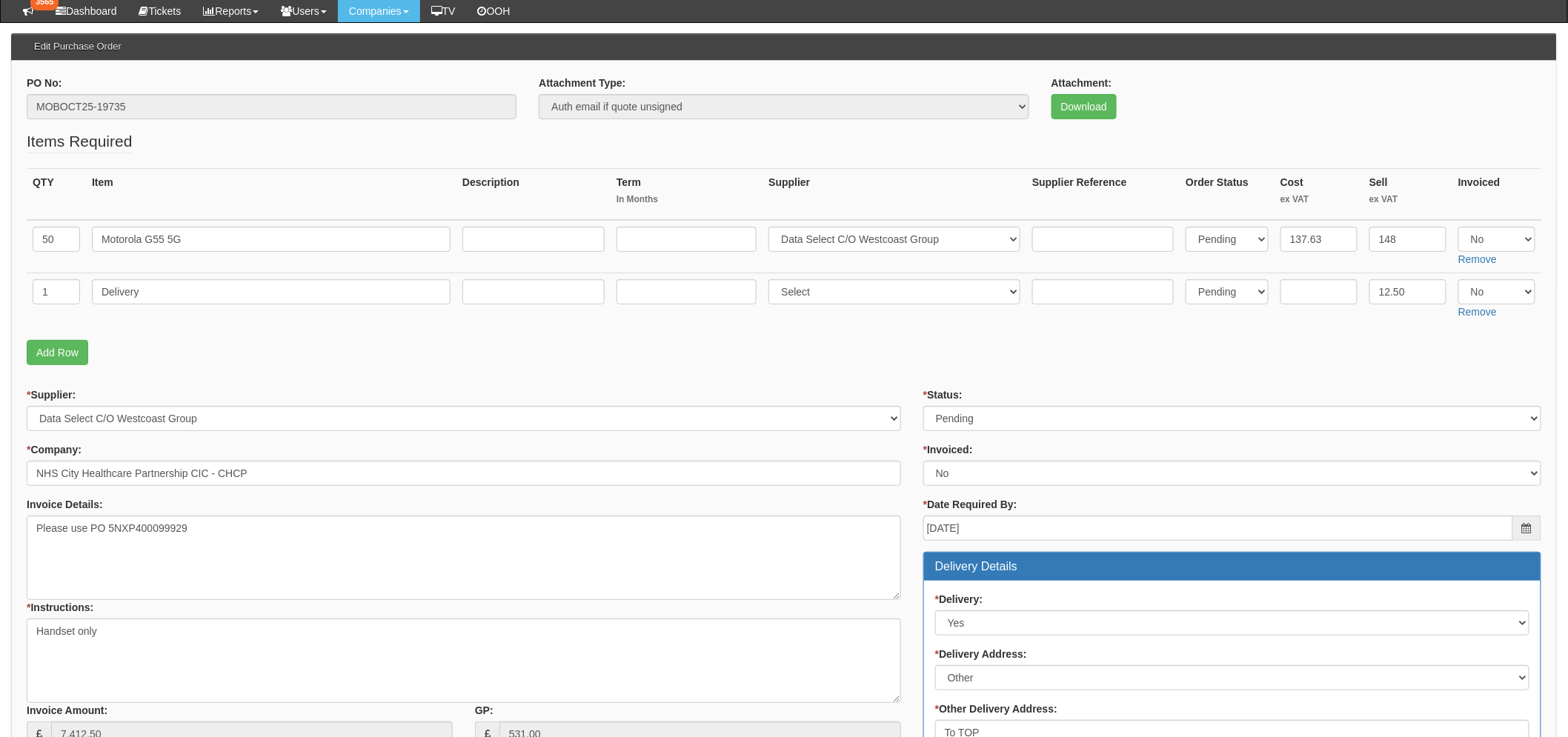
scroll to position [82, 0]
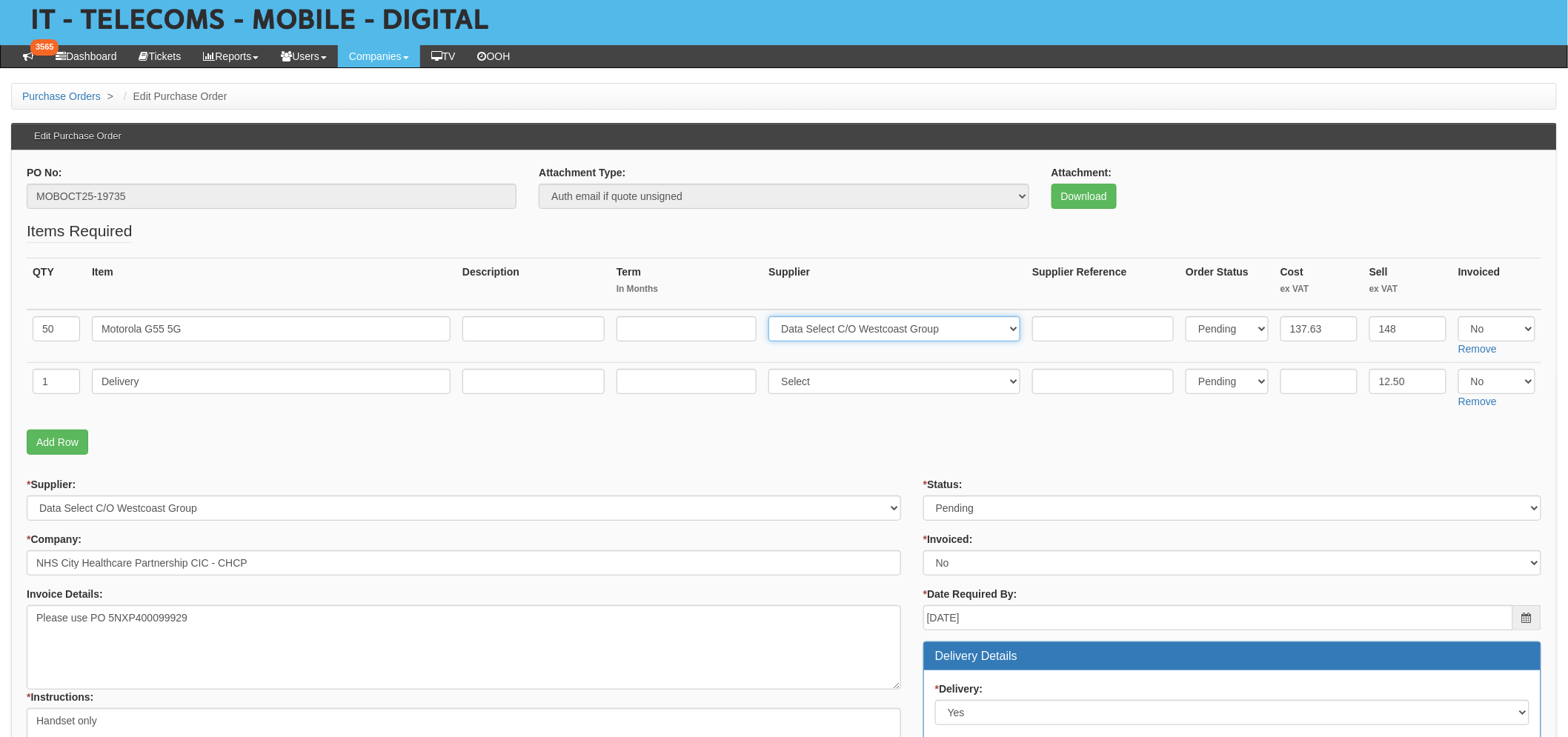
click at [882, 331] on select "Select 123 REG.co.uk 1Password 3 4Gon AA Jones Electric Ltd Abzorb Access Group…" at bounding box center [894, 328] width 252 height 25
select select "218"
click at [774, 316] on select "Select 123 REG.co.uk 1Password 3 4Gon AA Jones Electric Ltd Abzorb Access Group…" at bounding box center [894, 328] width 252 height 25
click at [846, 457] on fieldset "Items Required QTY Item Description Term In Months Supplier Supplier Reference …" at bounding box center [784, 341] width 1515 height 243
drag, startPoint x: 1330, startPoint y: 328, endPoint x: 1292, endPoint y: 326, distance: 38.1
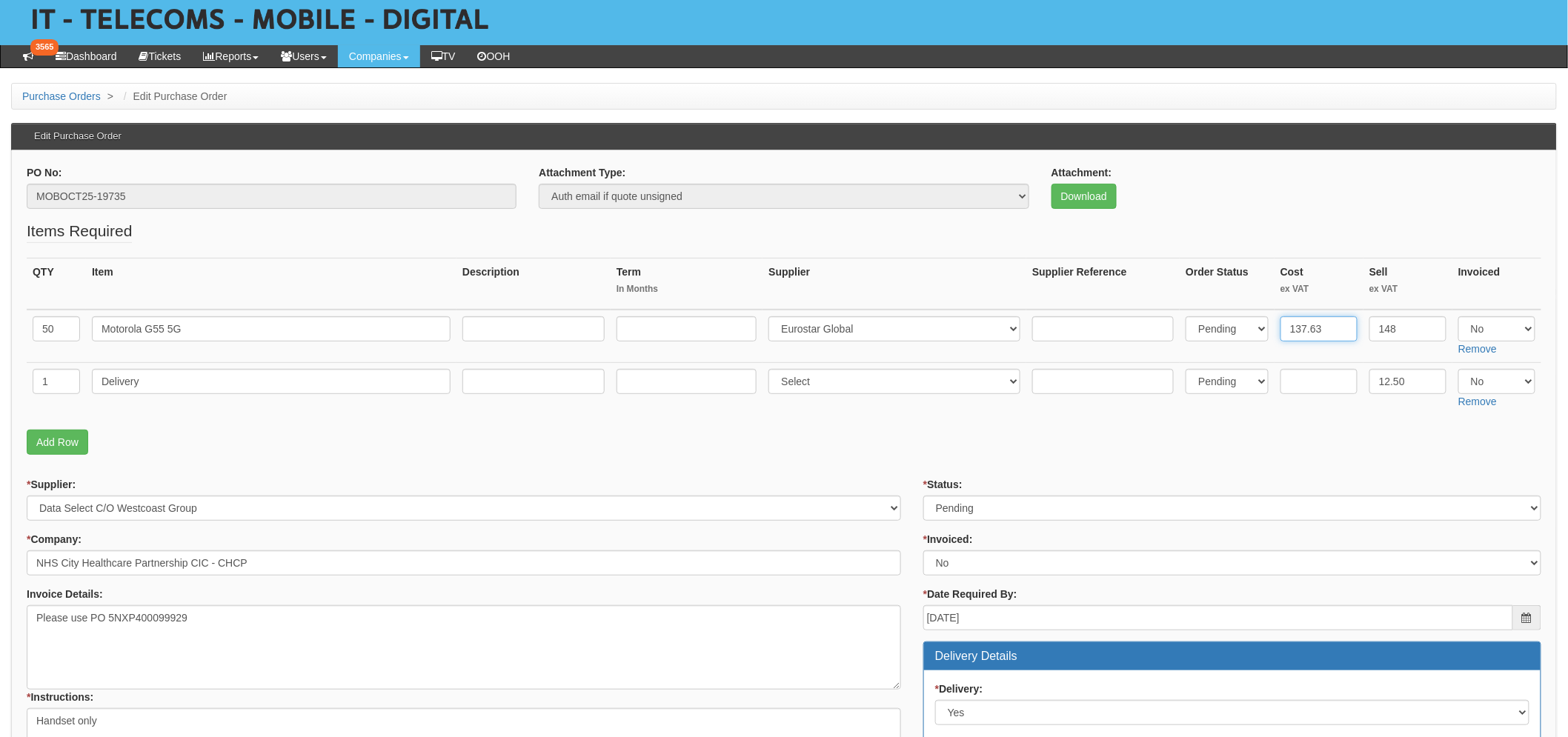
click at [1292, 326] on input "137.63" at bounding box center [1319, 328] width 77 height 25
type input "119.00"
click at [1359, 433] on p "Add Row" at bounding box center [784, 442] width 1515 height 25
drag, startPoint x: 1405, startPoint y: 328, endPoint x: 1383, endPoint y: 330, distance: 22.1
click at [1383, 330] on input "148" at bounding box center [1408, 328] width 77 height 25
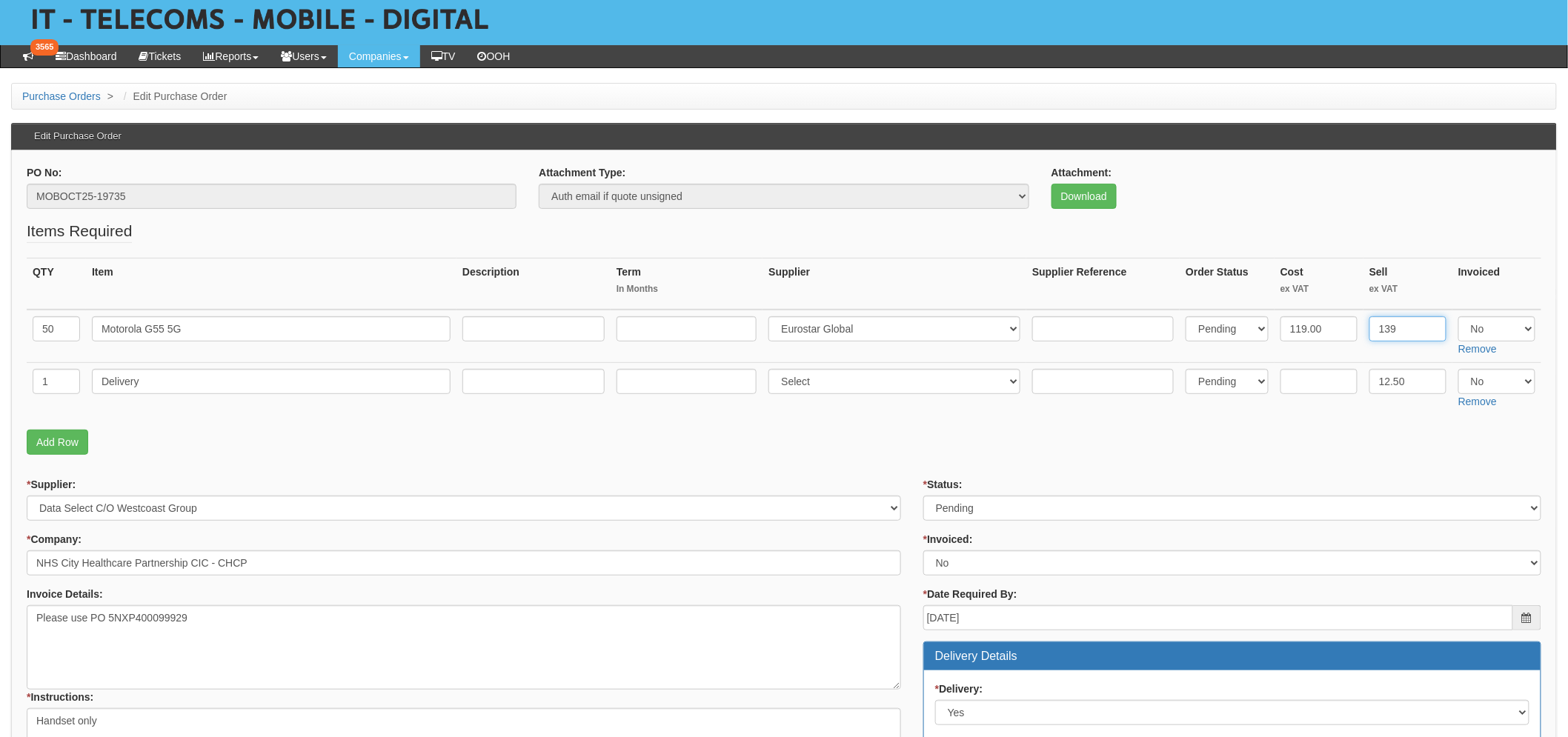
type input "139"
click at [1363, 430] on p "Add Row" at bounding box center [784, 442] width 1515 height 25
click at [541, 413] on td at bounding box center [533, 389] width 154 height 53
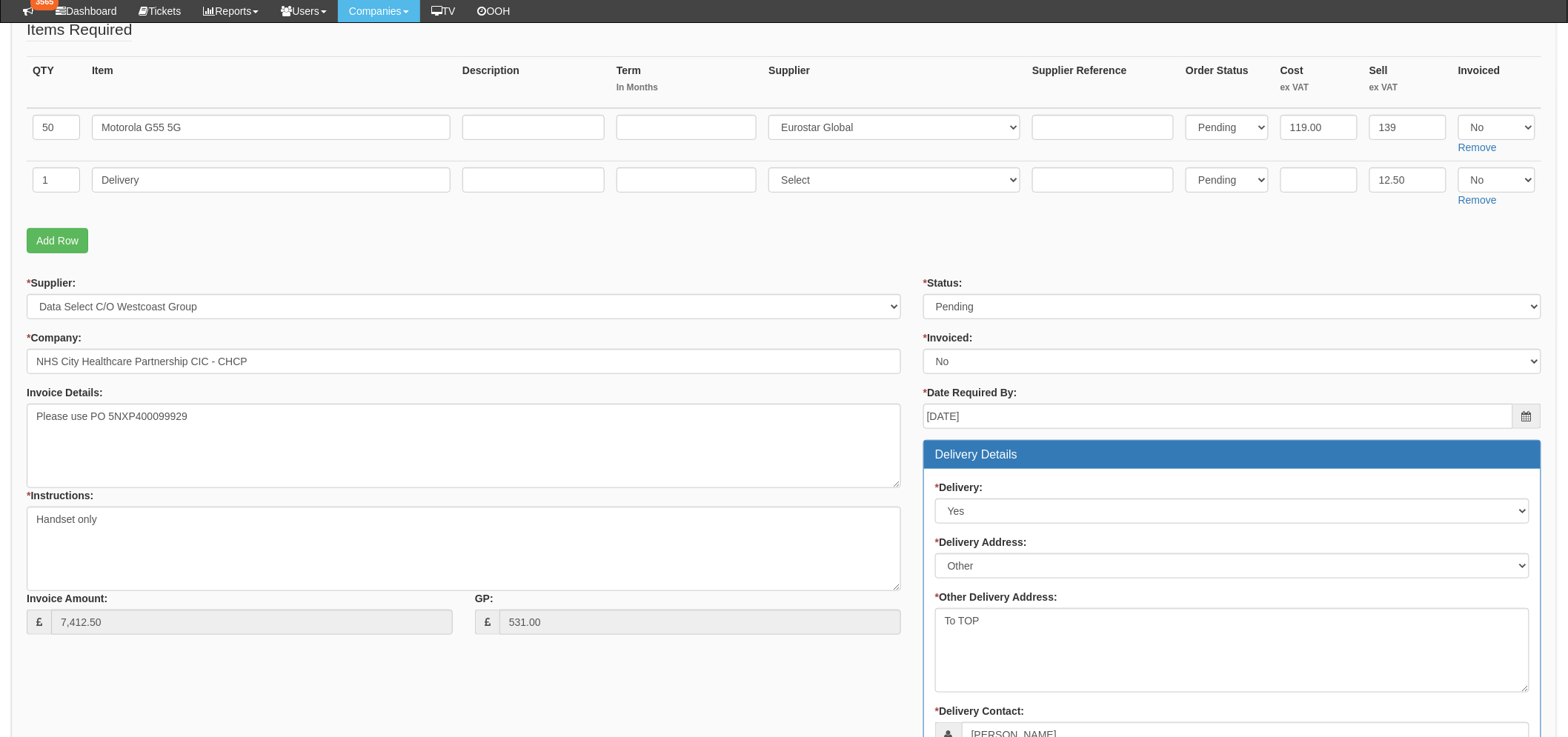
scroll to position [246, 0]
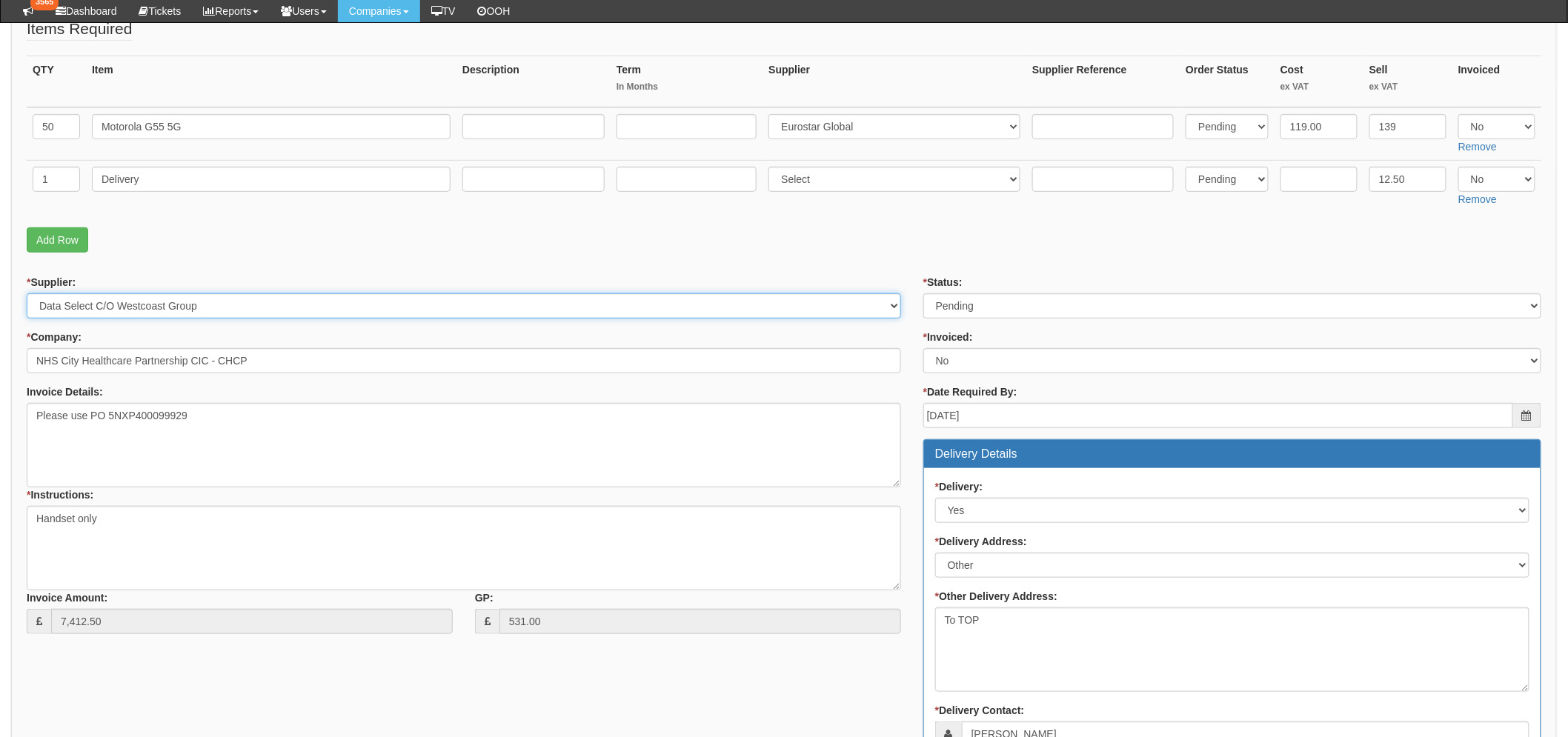
click at [117, 307] on select "Select 123 REG.co.uk 1Password 3 4Gon AA Jones Electric Ltd Abzorb Access Group…" at bounding box center [464, 306] width 874 height 25
select select "218"
click at [27, 294] on select "Select 123 REG.co.uk 1Password 3 4Gon AA Jones Electric Ltd Abzorb Access Group…" at bounding box center [464, 306] width 874 height 25
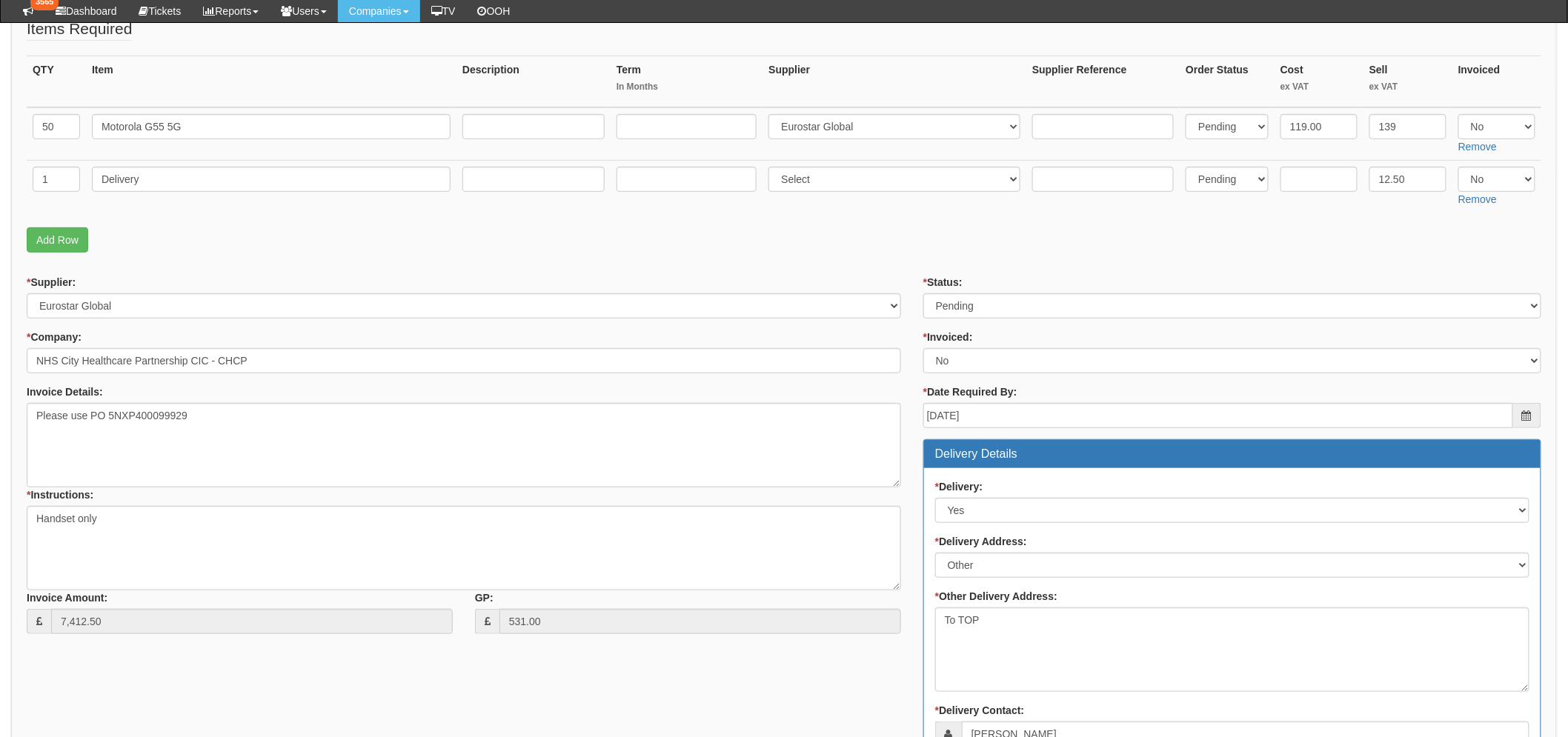
click at [271, 257] on fieldset "Items Required QTY Item Description Term In Months Supplier Supplier Reference …" at bounding box center [784, 139] width 1515 height 243
click at [357, 260] on form "PO No: MOBOCT25-19735 Attachment Type: Select Signed Quote Auth email if quote …" at bounding box center [784, 548] width 1515 height 1170
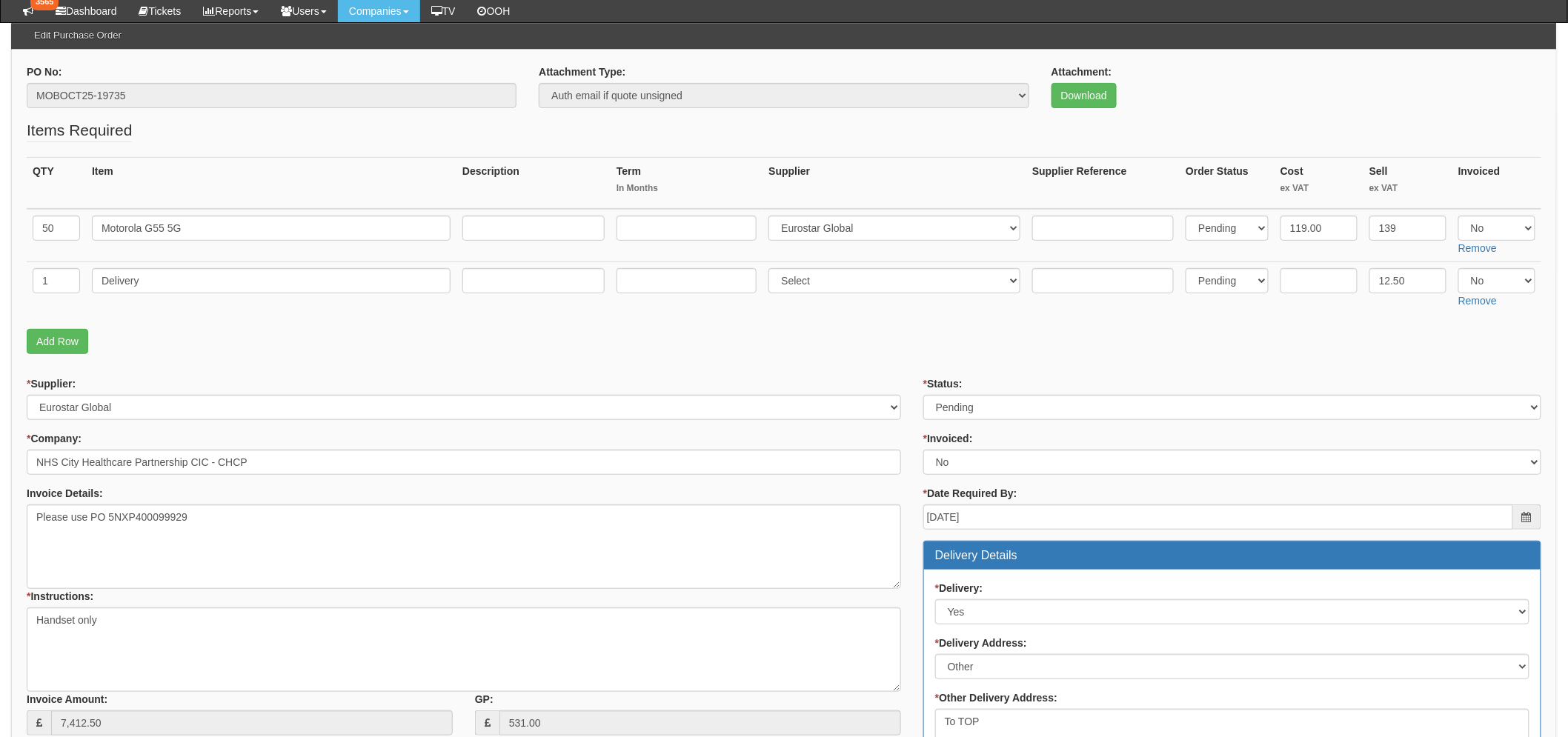
scroll to position [0, 0]
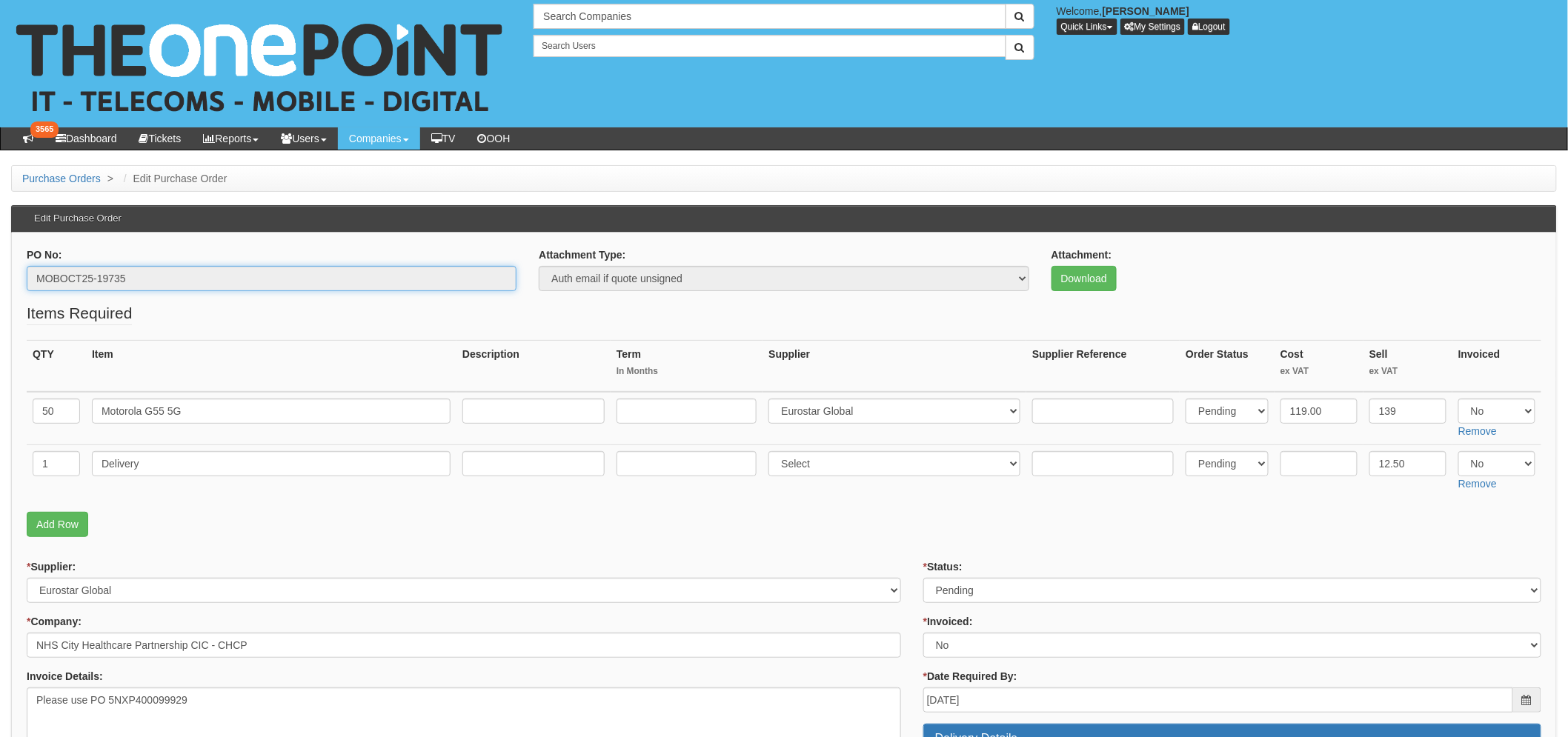
click at [109, 280] on input "MOBOCT25-19735" at bounding box center [272, 278] width 490 height 25
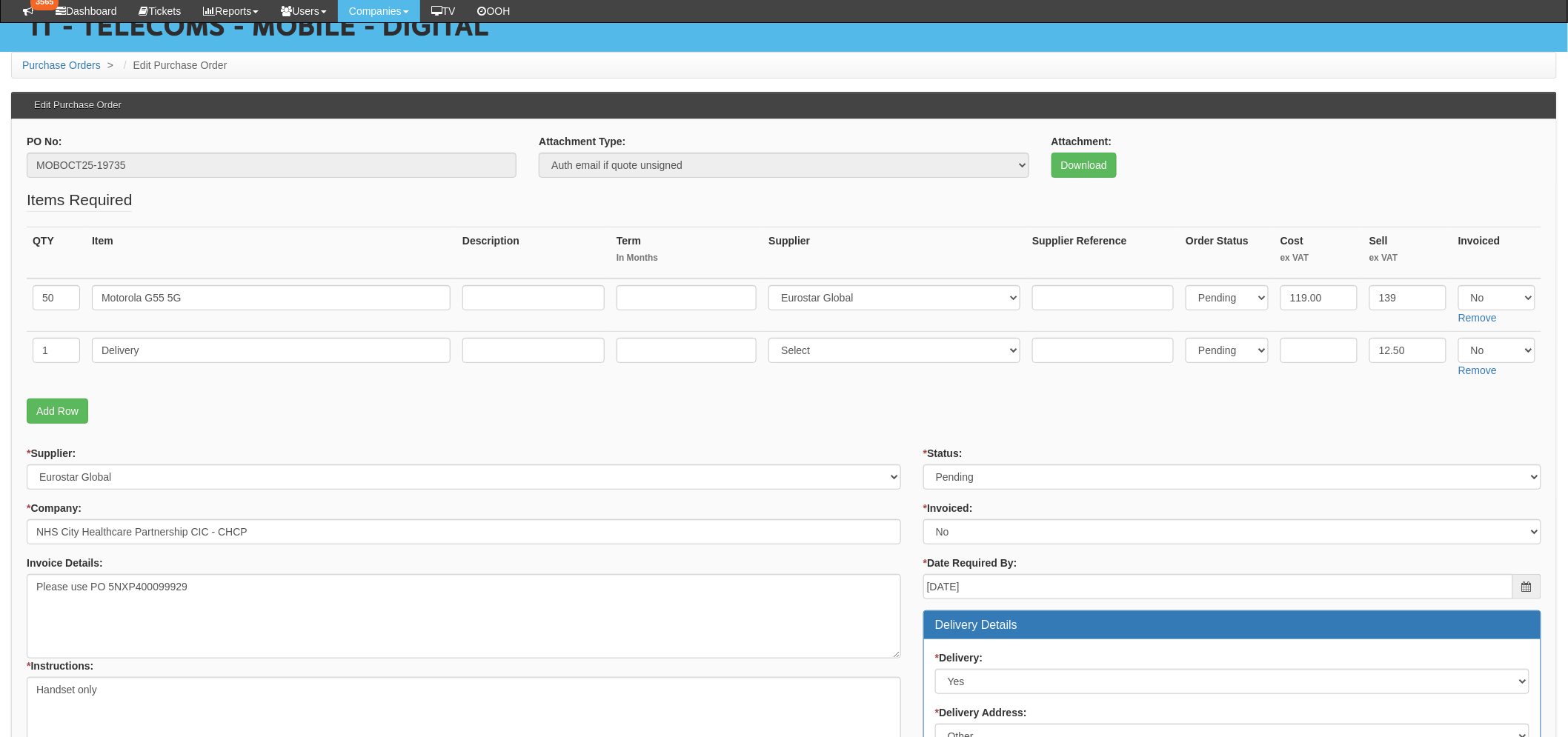
scroll to position [329, 0]
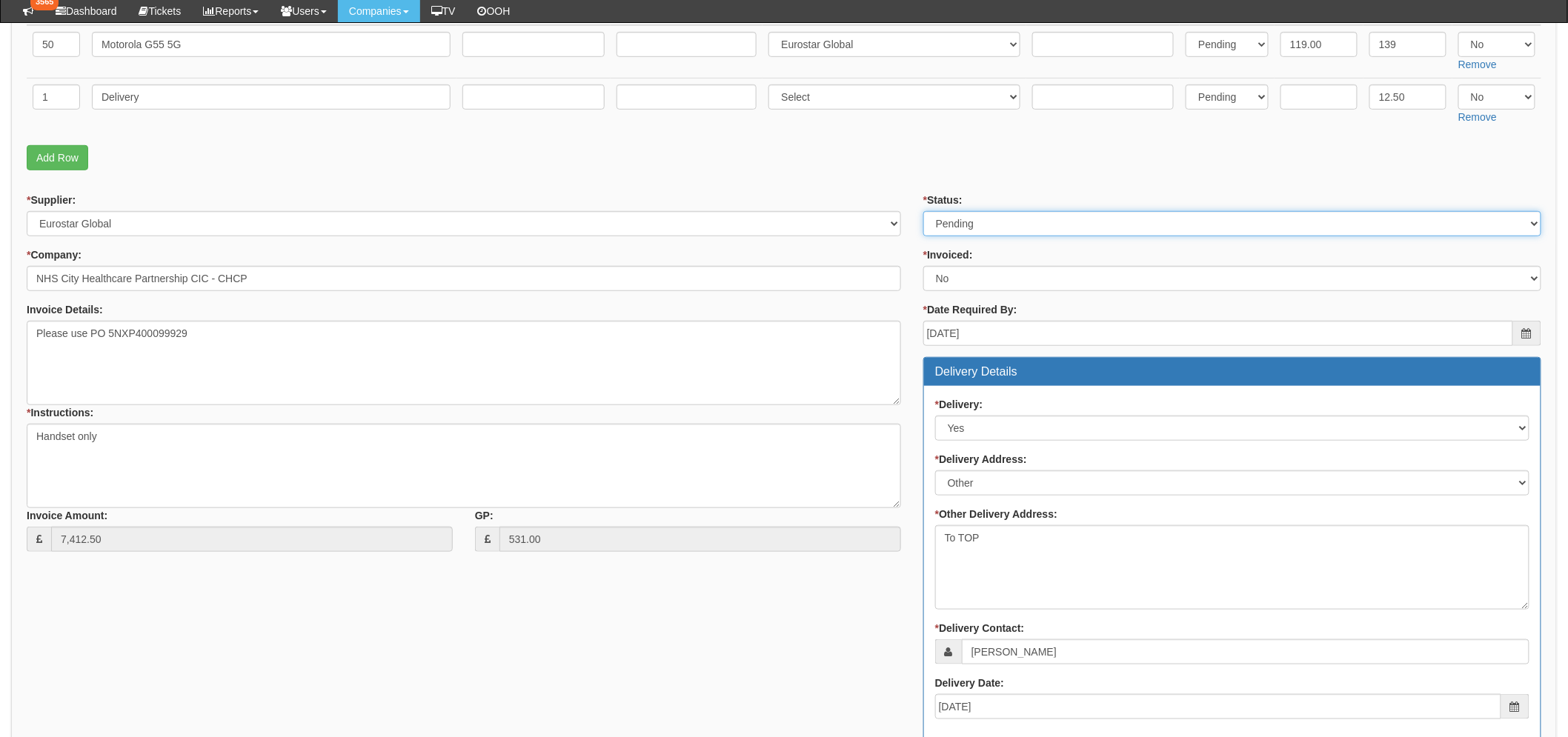
click at [1019, 222] on select "Select Approved Completed Delivered Invoiced Ordered Ordered to site Part Order…" at bounding box center [1233, 223] width 618 height 25
select select "8"
click at [923, 211] on select "Select Approved Completed Delivered Invoiced Ordered Ordered to site Part Order…" at bounding box center [1233, 223] width 618 height 25
click at [737, 604] on div "* Supplier: Select 123 REG.co.uk 1Password 3 4Gon AA Jones Electric Ltd Abzorb …" at bounding box center [784, 601] width 1537 height 818
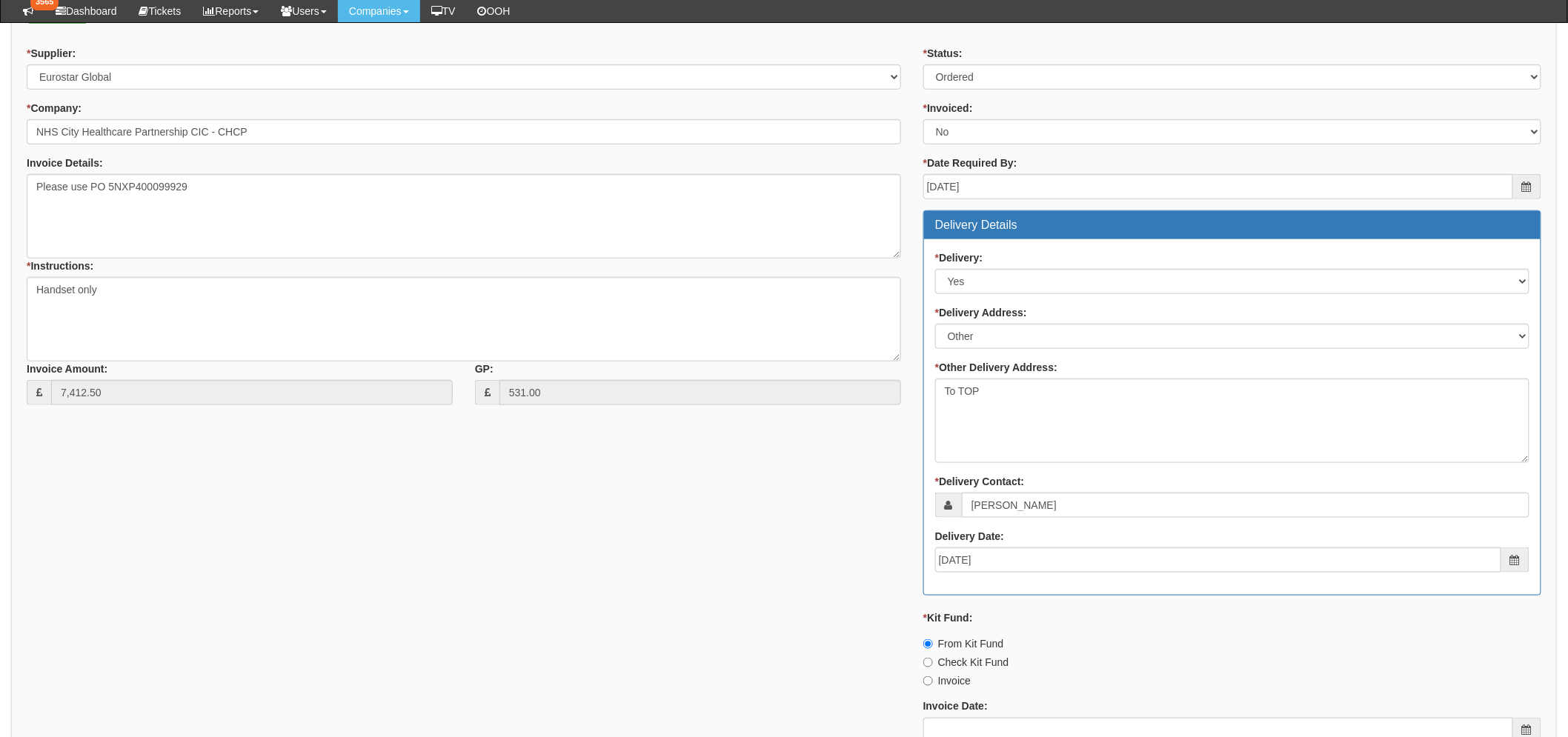
scroll to position [657, 0]
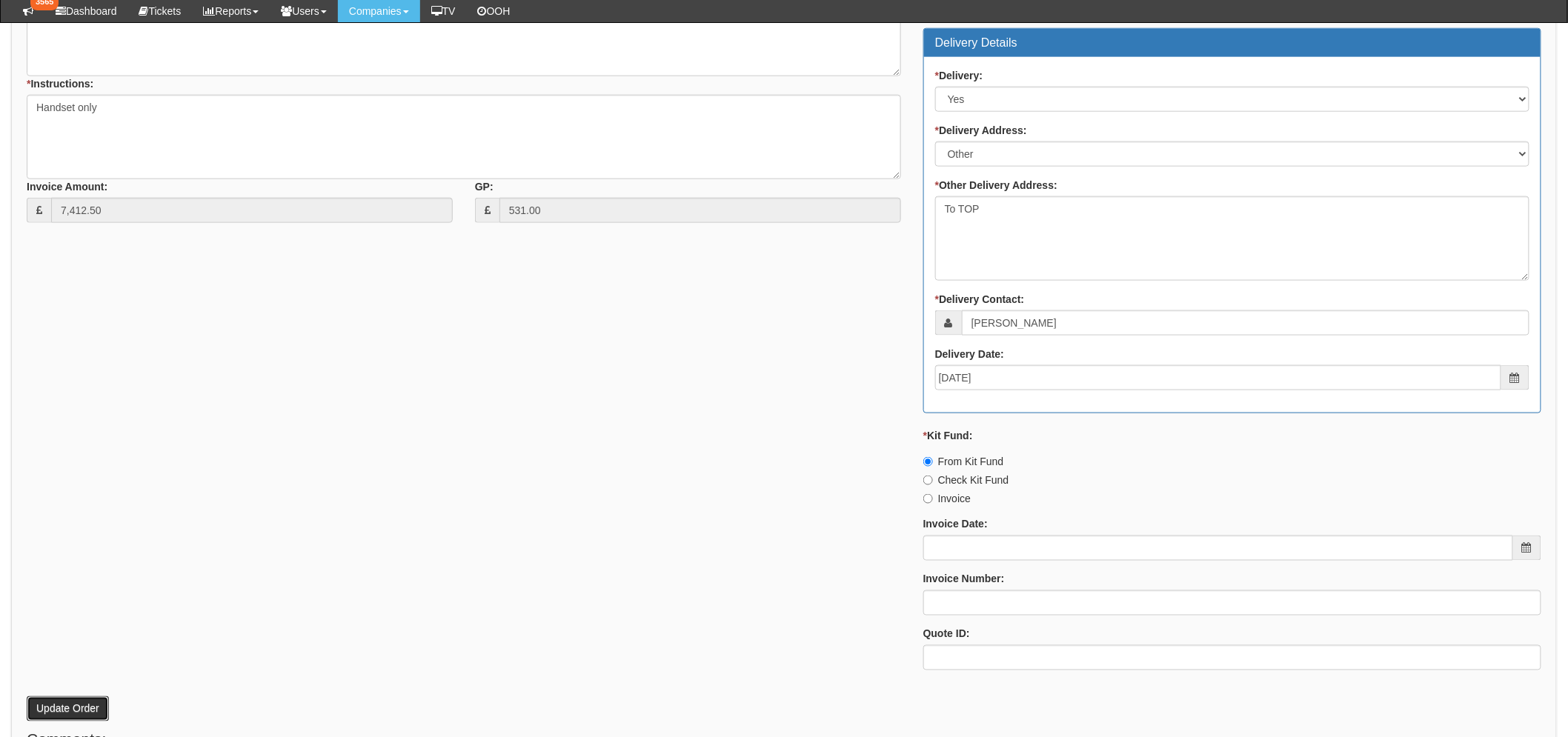
click at [85, 716] on button "Update Order" at bounding box center [68, 708] width 82 height 25
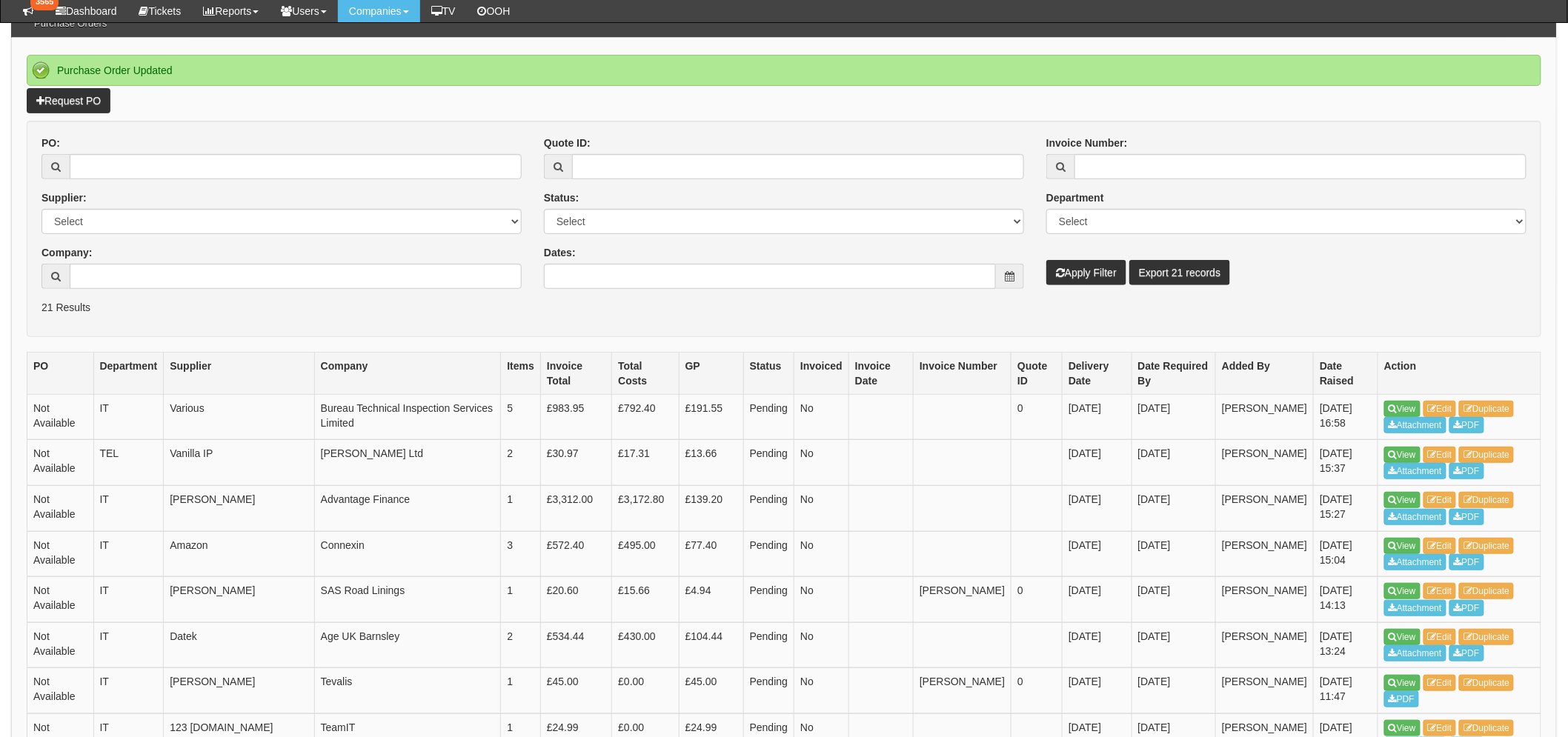
scroll to position [165, 0]
